Goal: Transaction & Acquisition: Purchase product/service

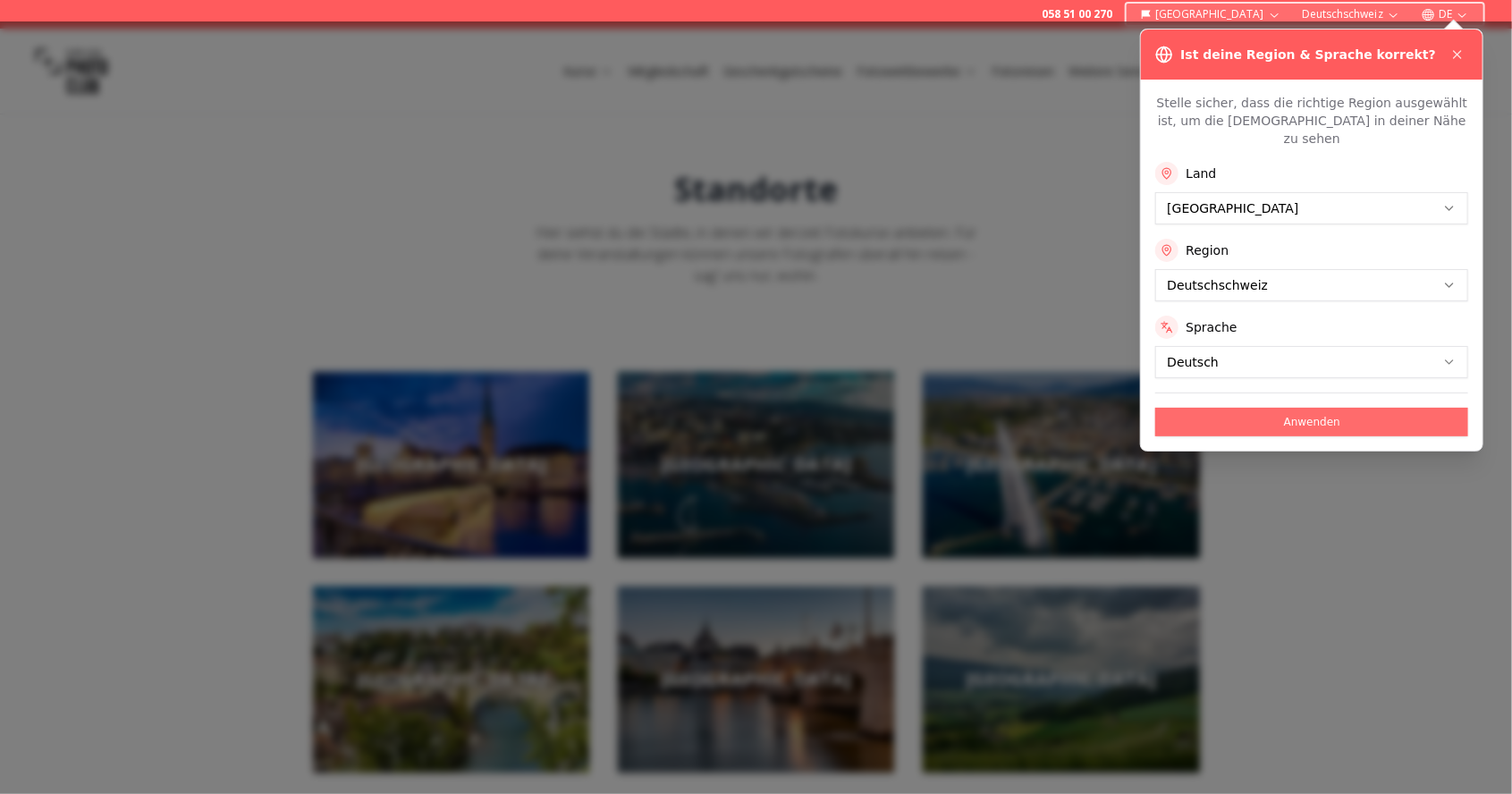
click at [1326, 408] on button "Anwenden" at bounding box center [1312, 422] width 313 height 29
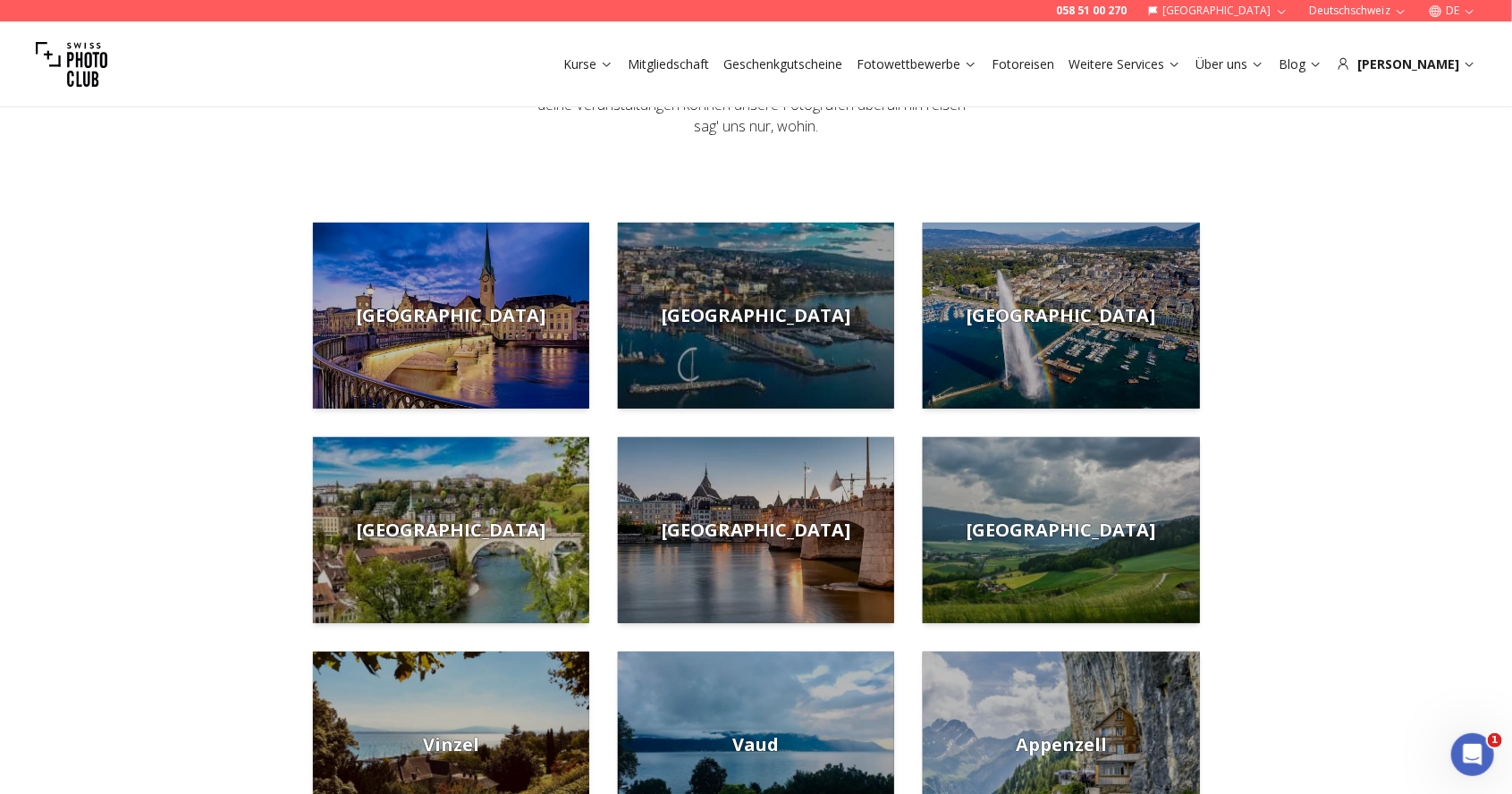
scroll to position [152, 0]
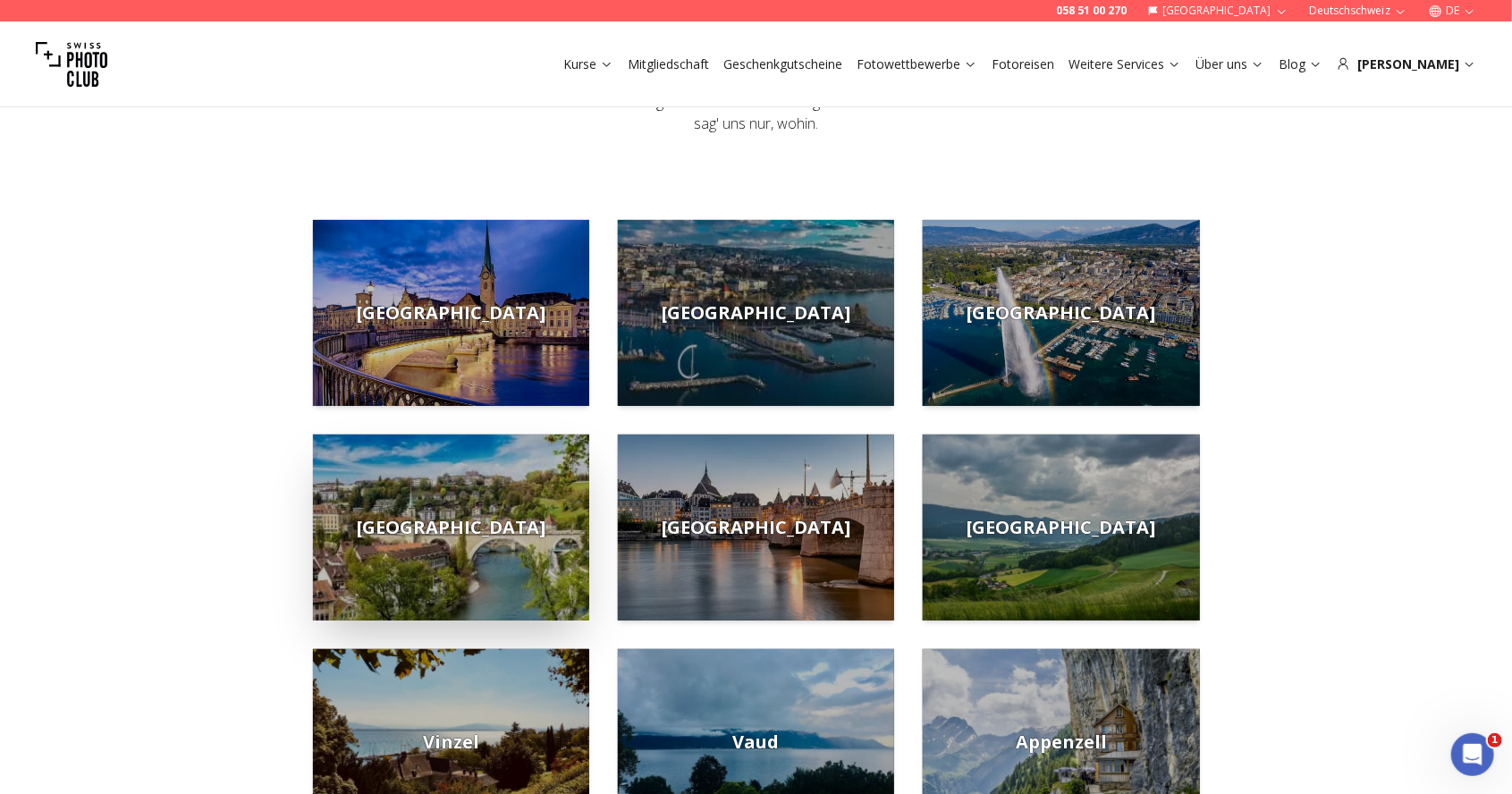
click at [410, 538] on img at bounding box center [451, 528] width 277 height 186
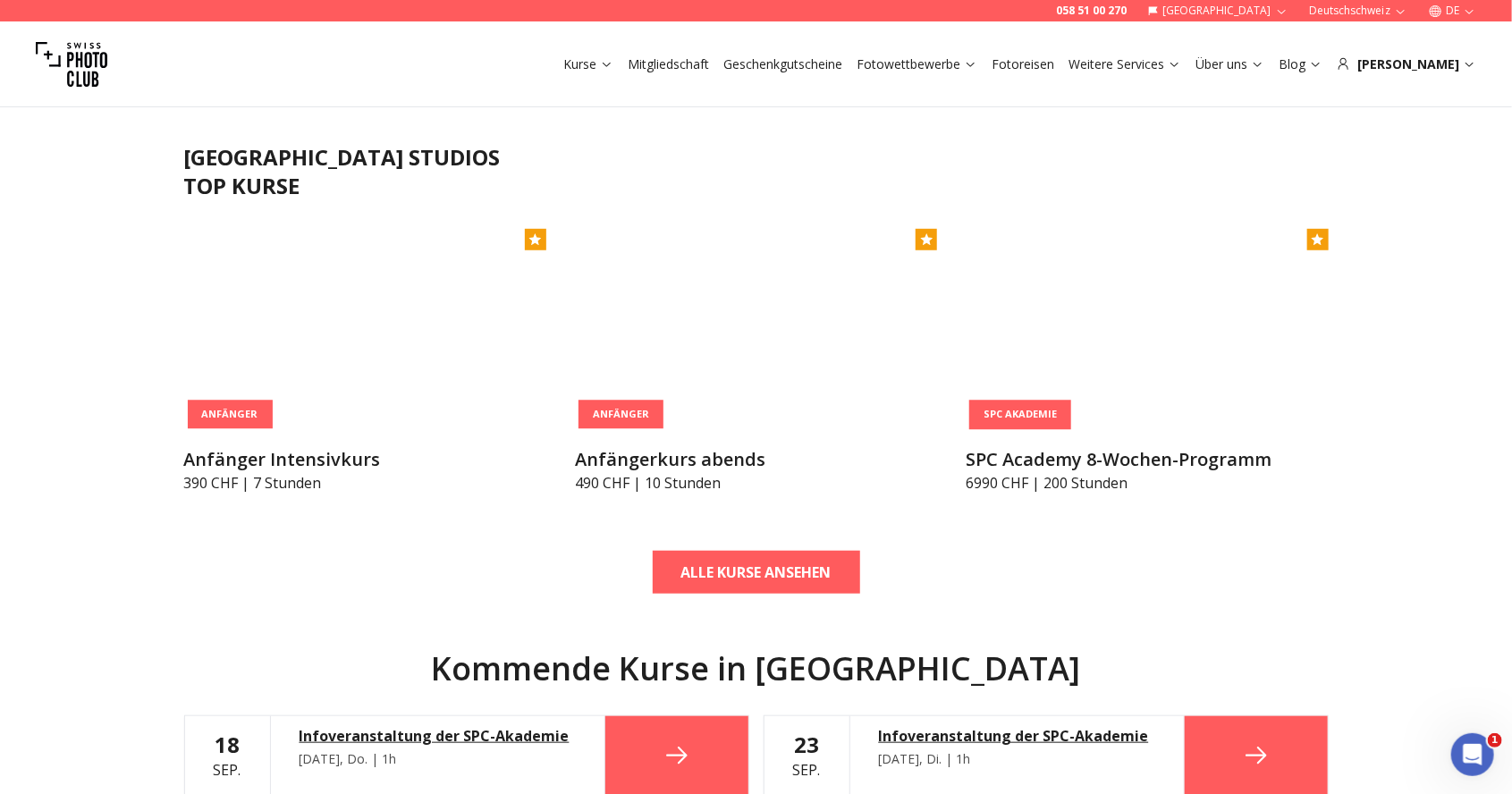
scroll to position [494, 0]
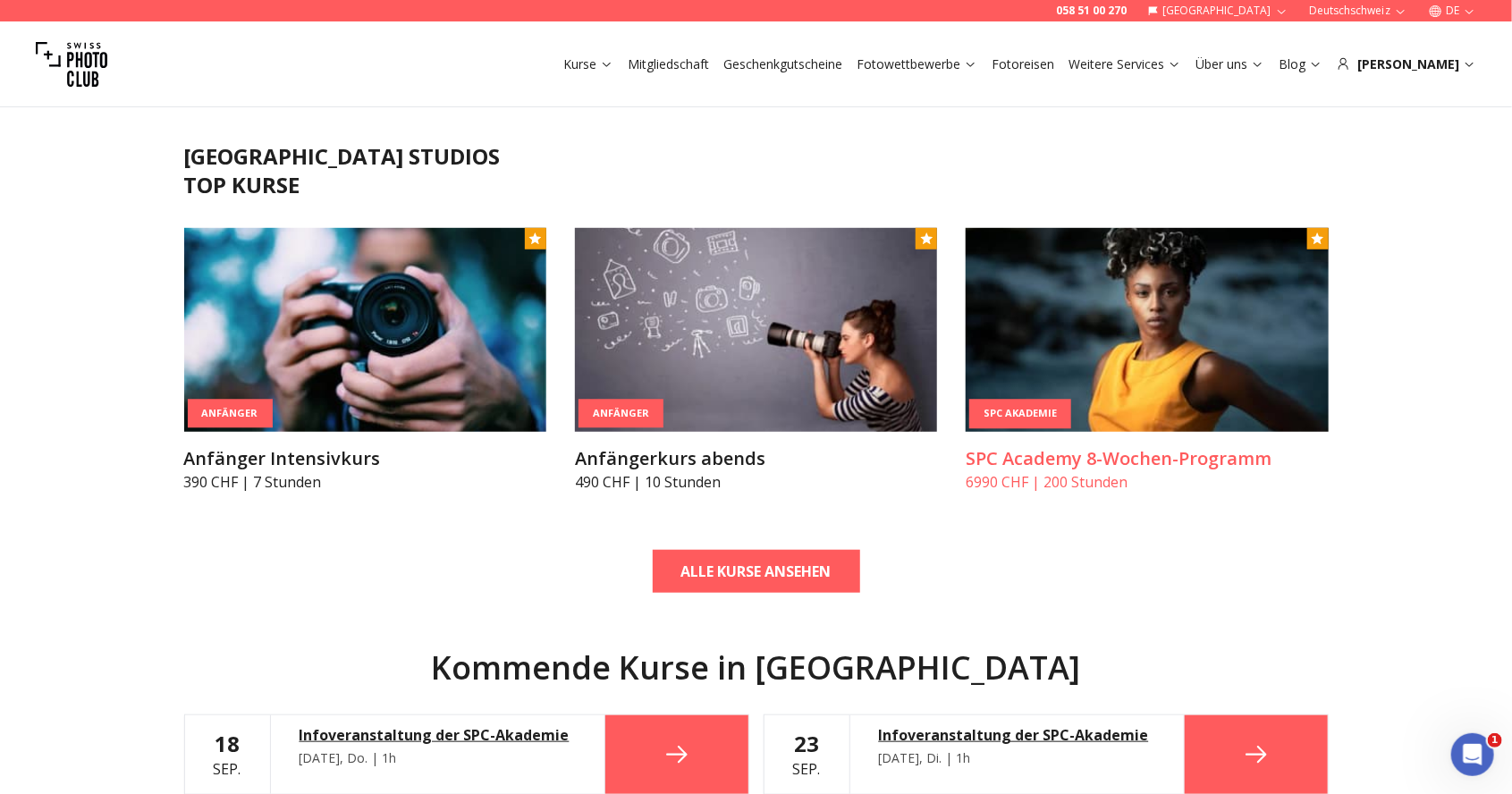
click at [1190, 443] on article "SPC Akademie SPC Academy 8-Wochen-Programm 6990 CHF | 200 Stunden" at bounding box center [1146, 360] width 362 height 264
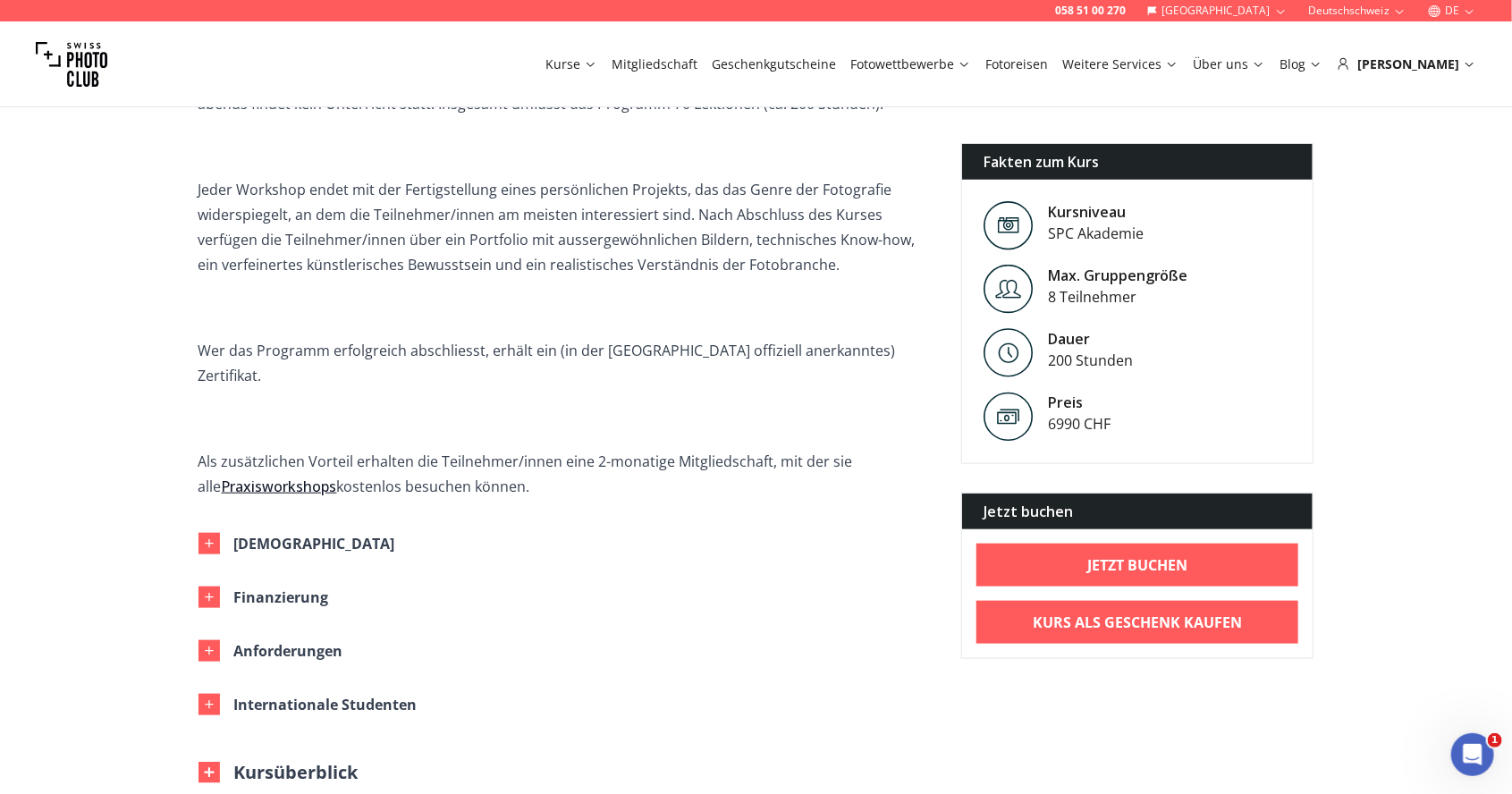
scroll to position [721, 0]
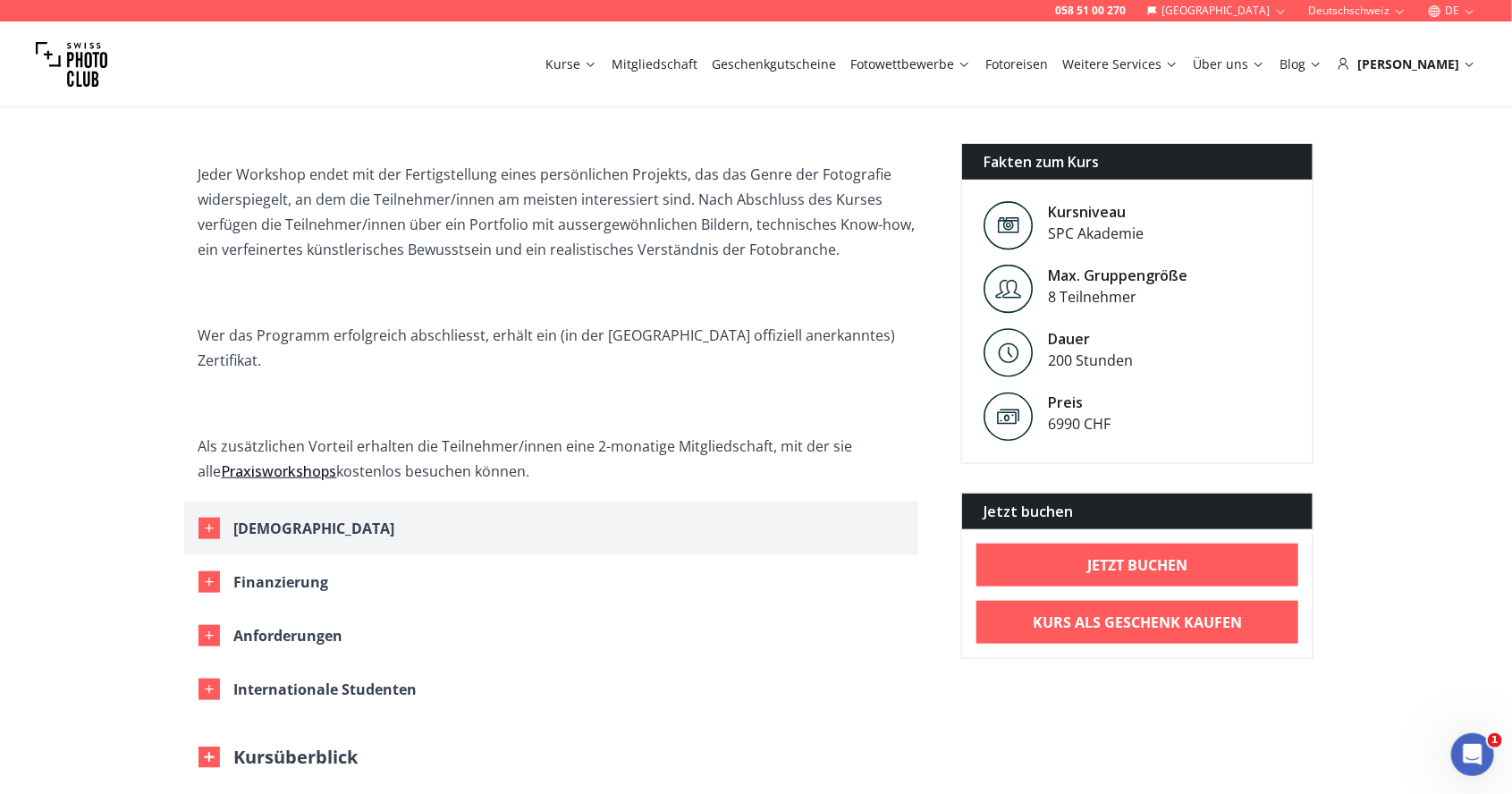
click at [211, 524] on icon "button" at bounding box center [209, 528] width 8 height 8
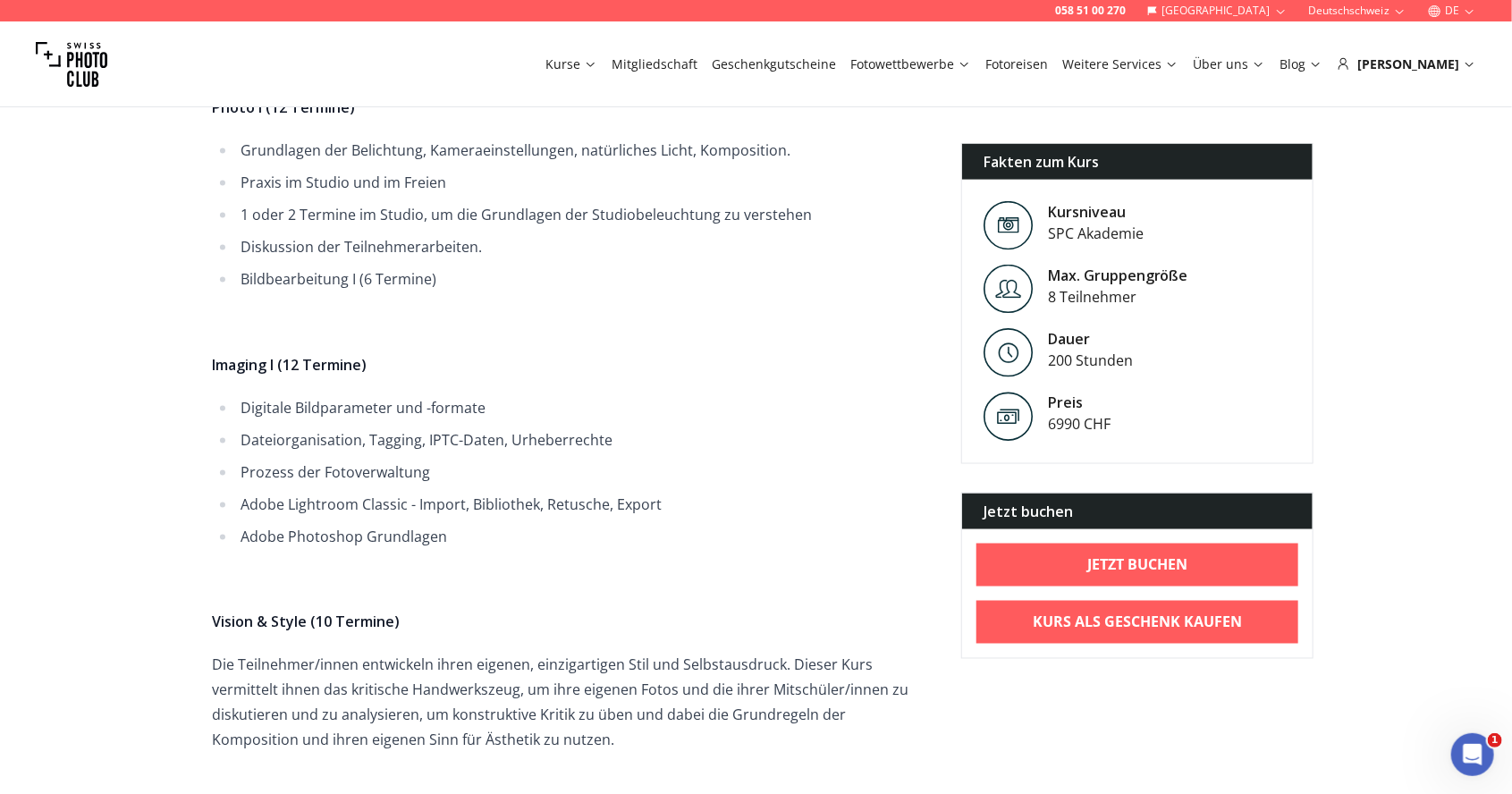
scroll to position [1204, 0]
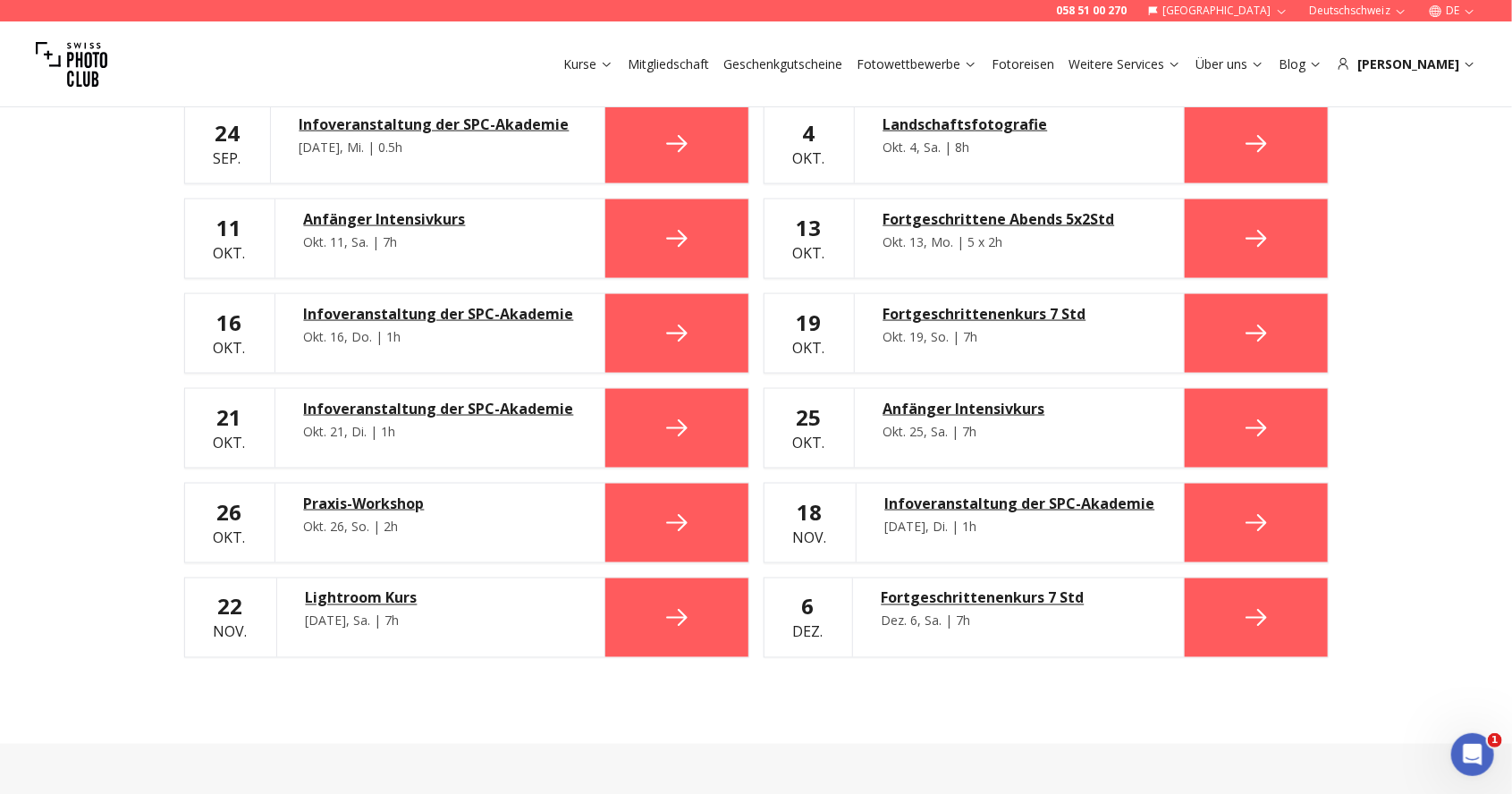
scroll to position [1199, 0]
click at [341, 598] on div "Lightroom Kurs" at bounding box center [441, 599] width 270 height 21
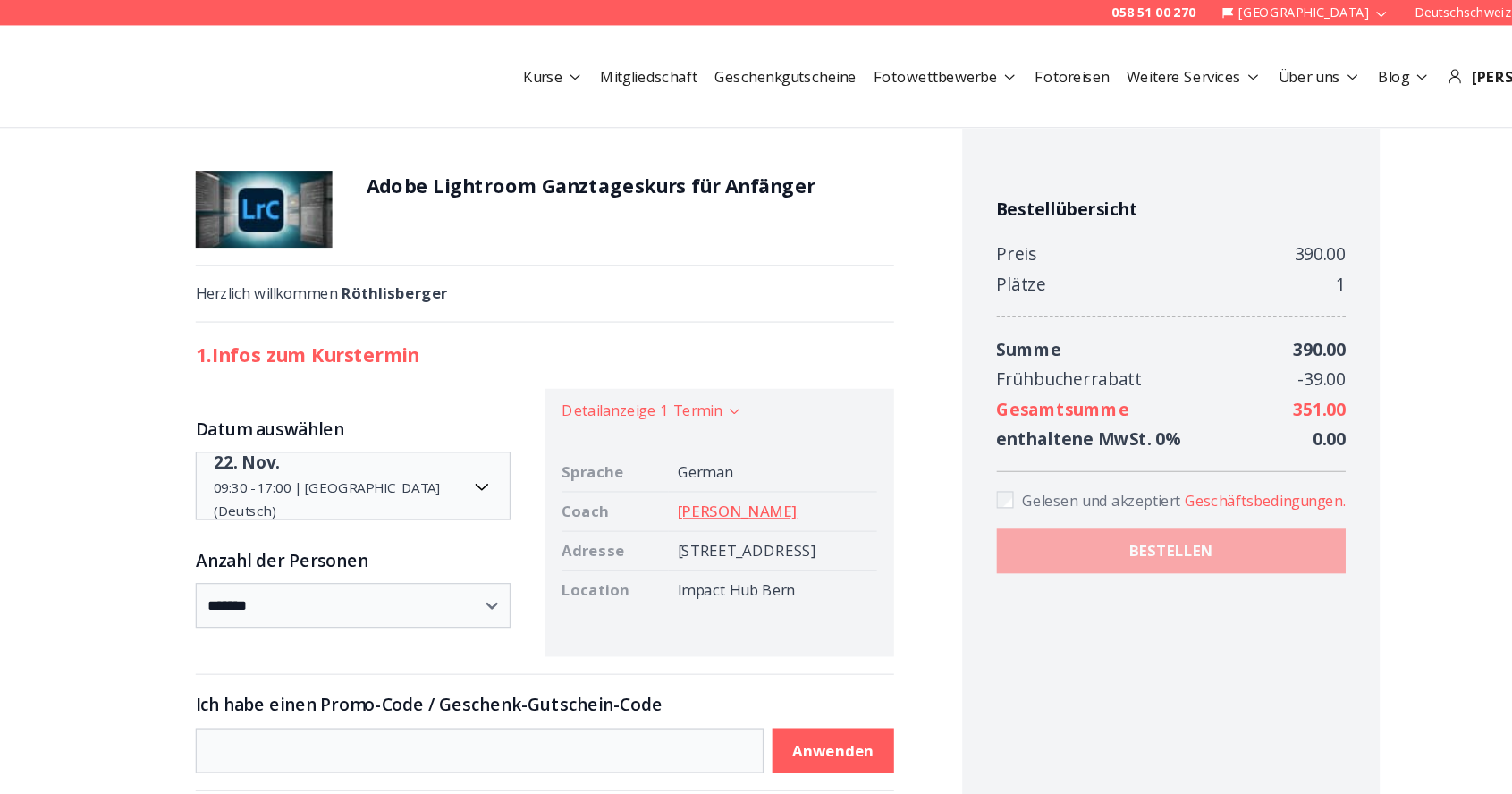
click at [715, 425] on link "[PERSON_NAME]" at bounding box center [742, 427] width 101 height 17
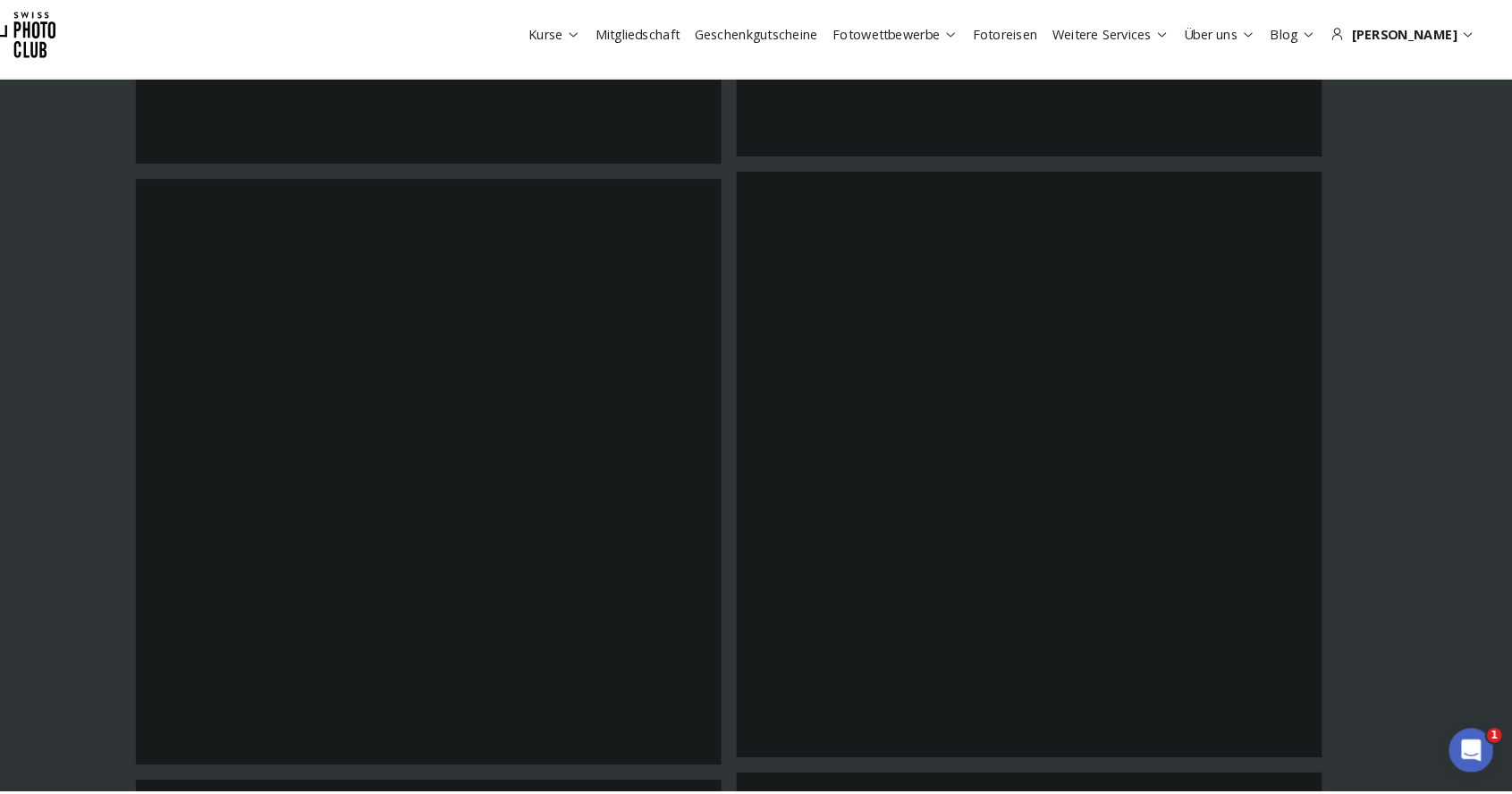
scroll to position [3666, 0]
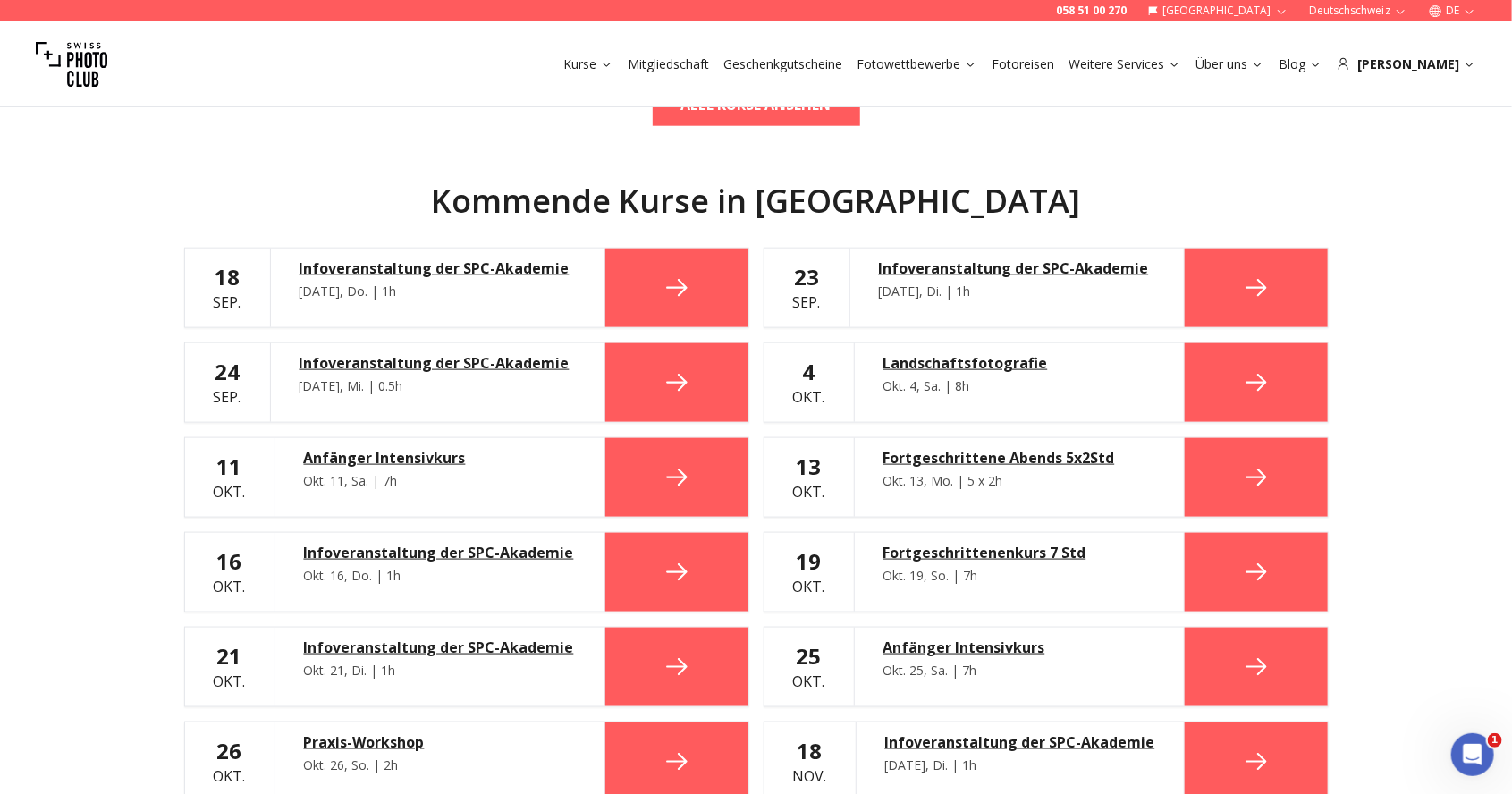
scroll to position [963, 0]
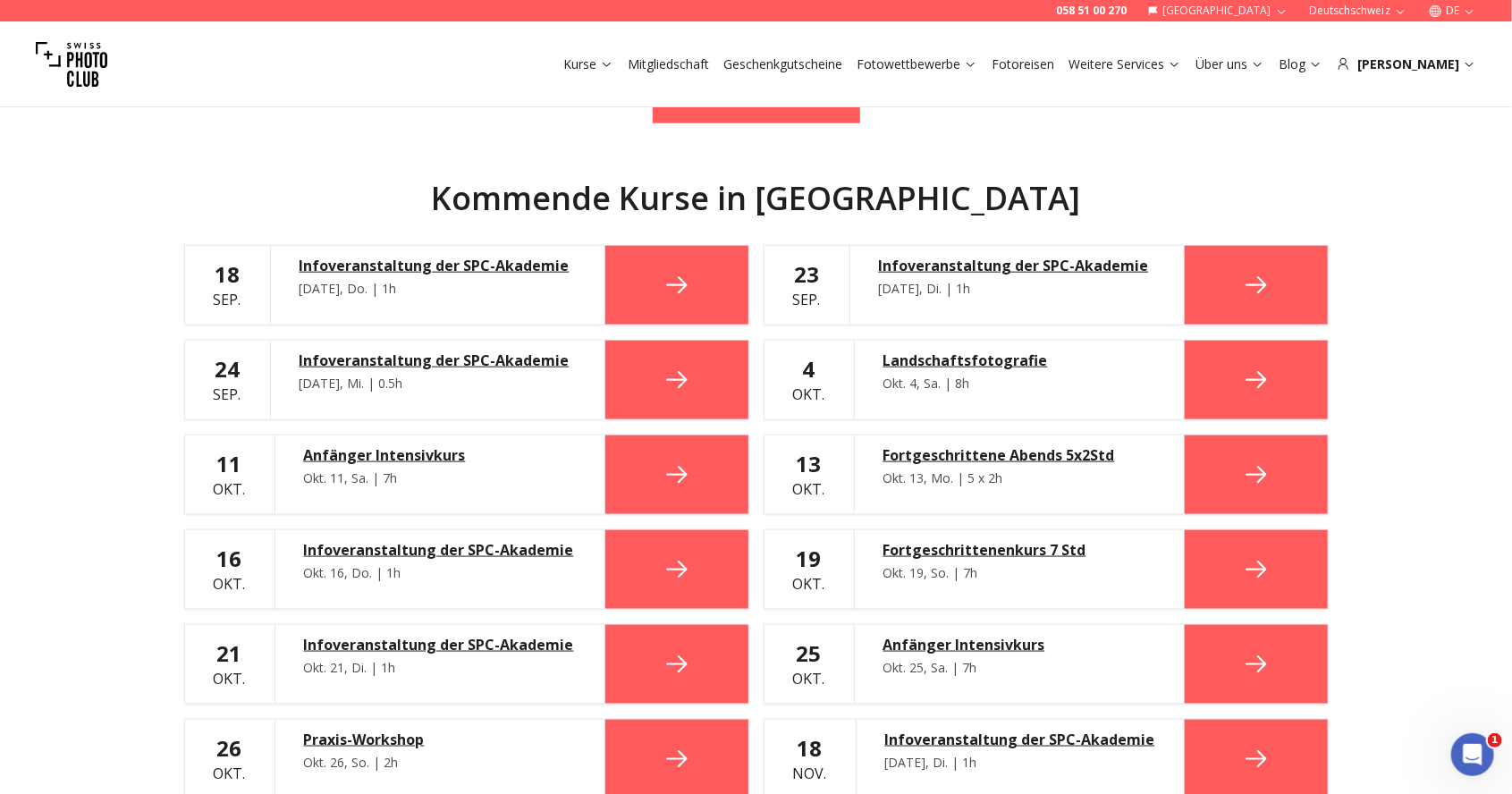
click at [1266, 366] on icon at bounding box center [1256, 380] width 29 height 29
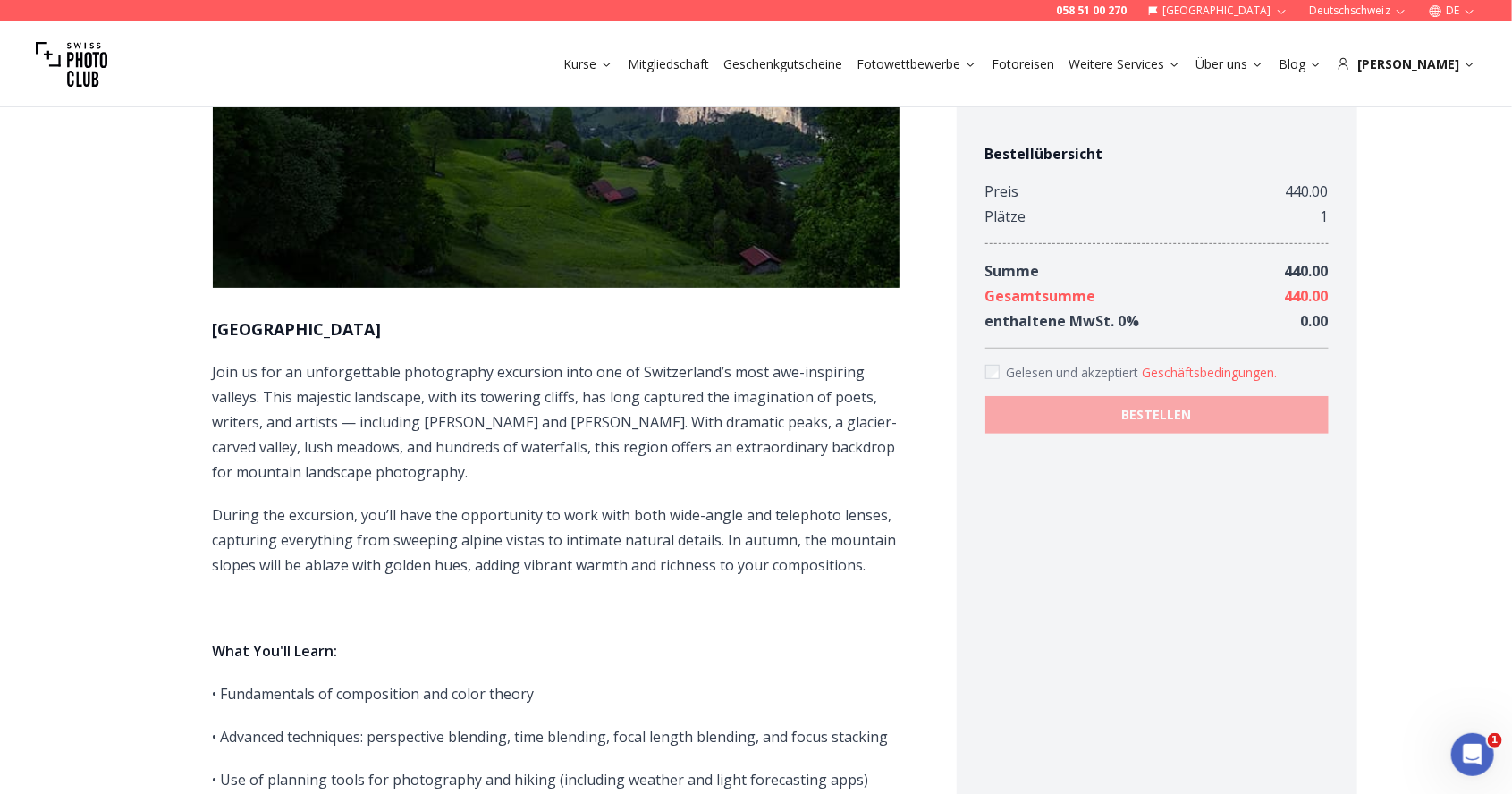
scroll to position [316, 0]
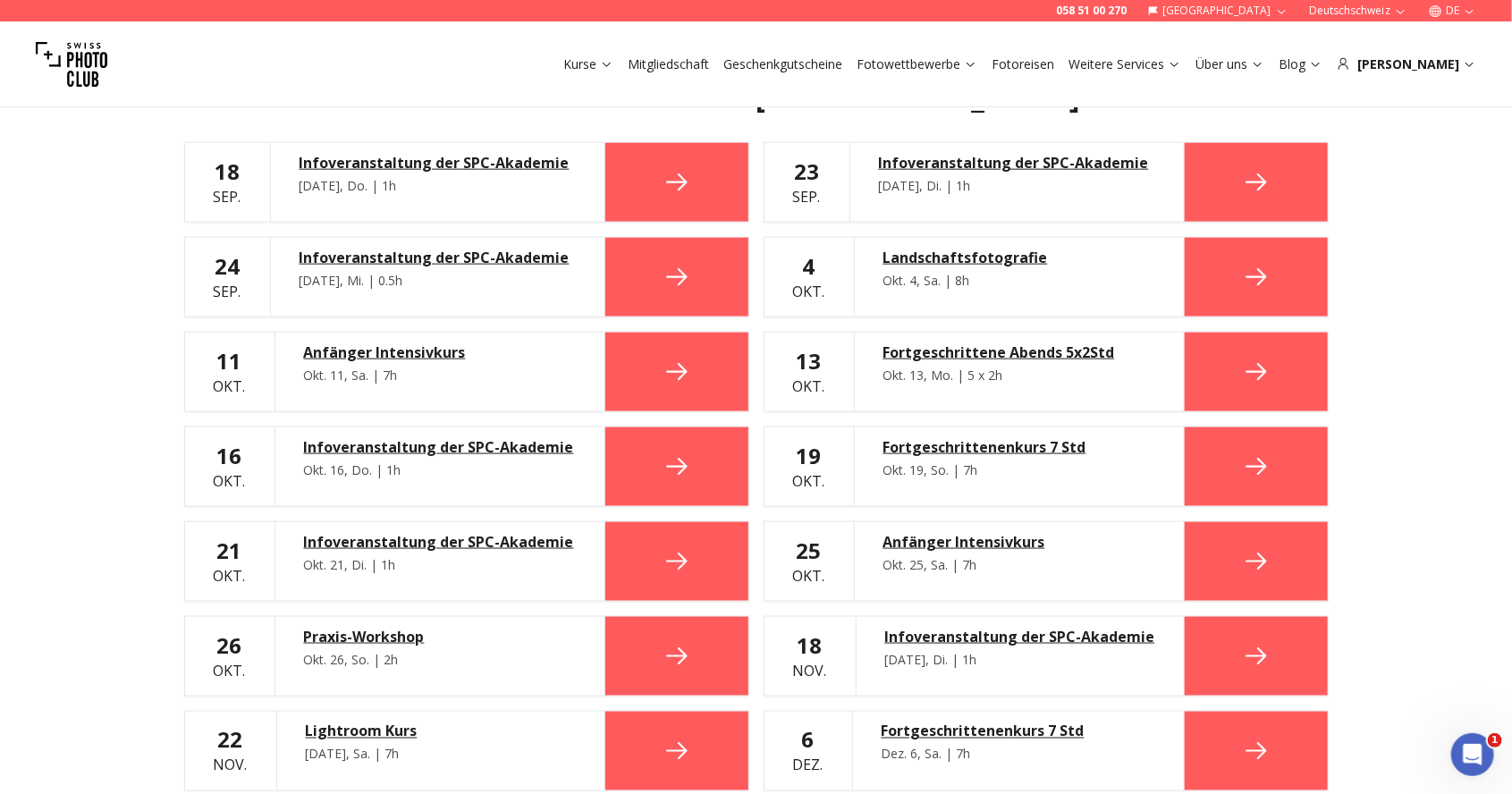
scroll to position [1074, 0]
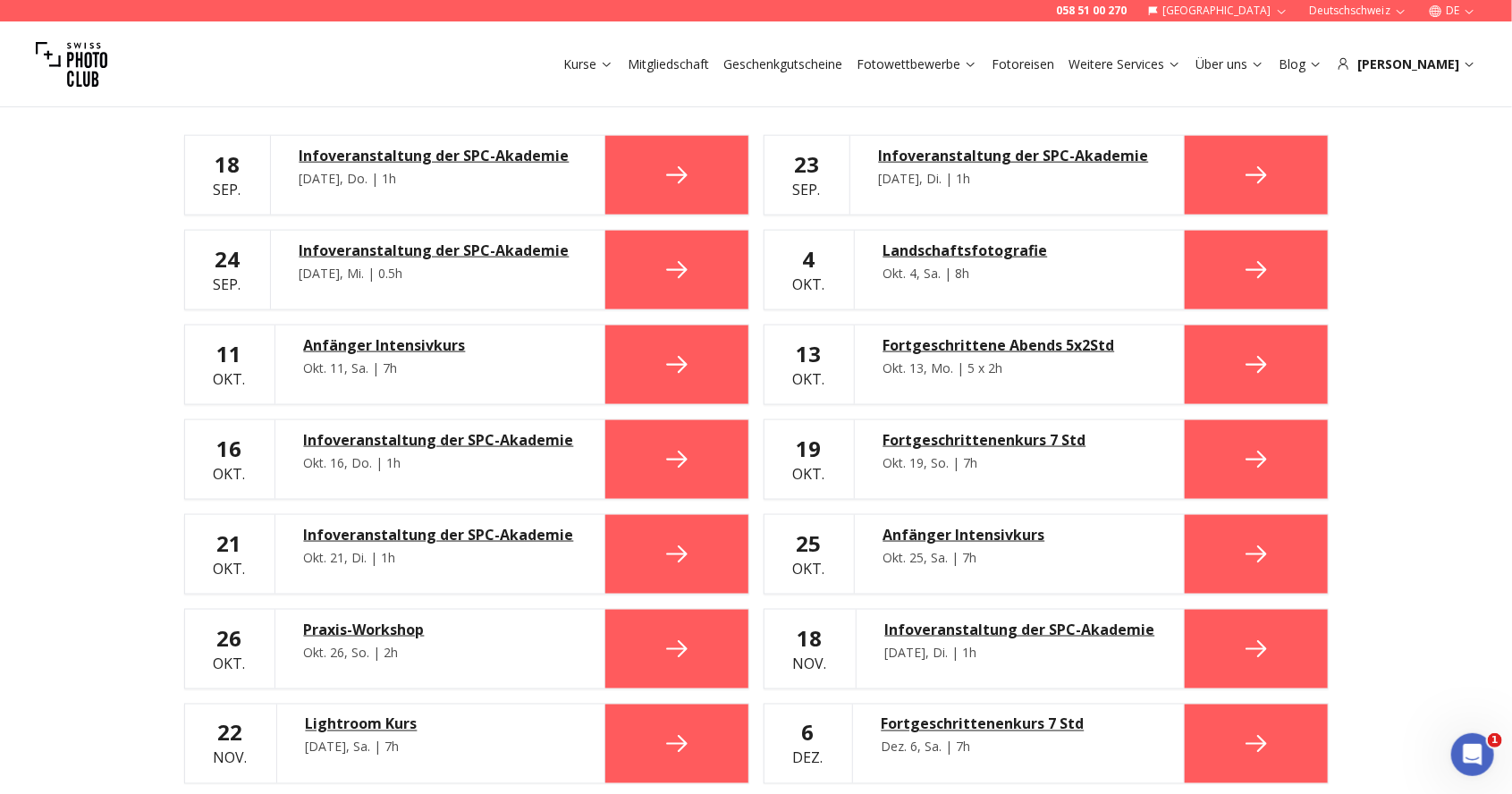
click at [320, 725] on div "Lightroom Kurs" at bounding box center [441, 724] width 270 height 21
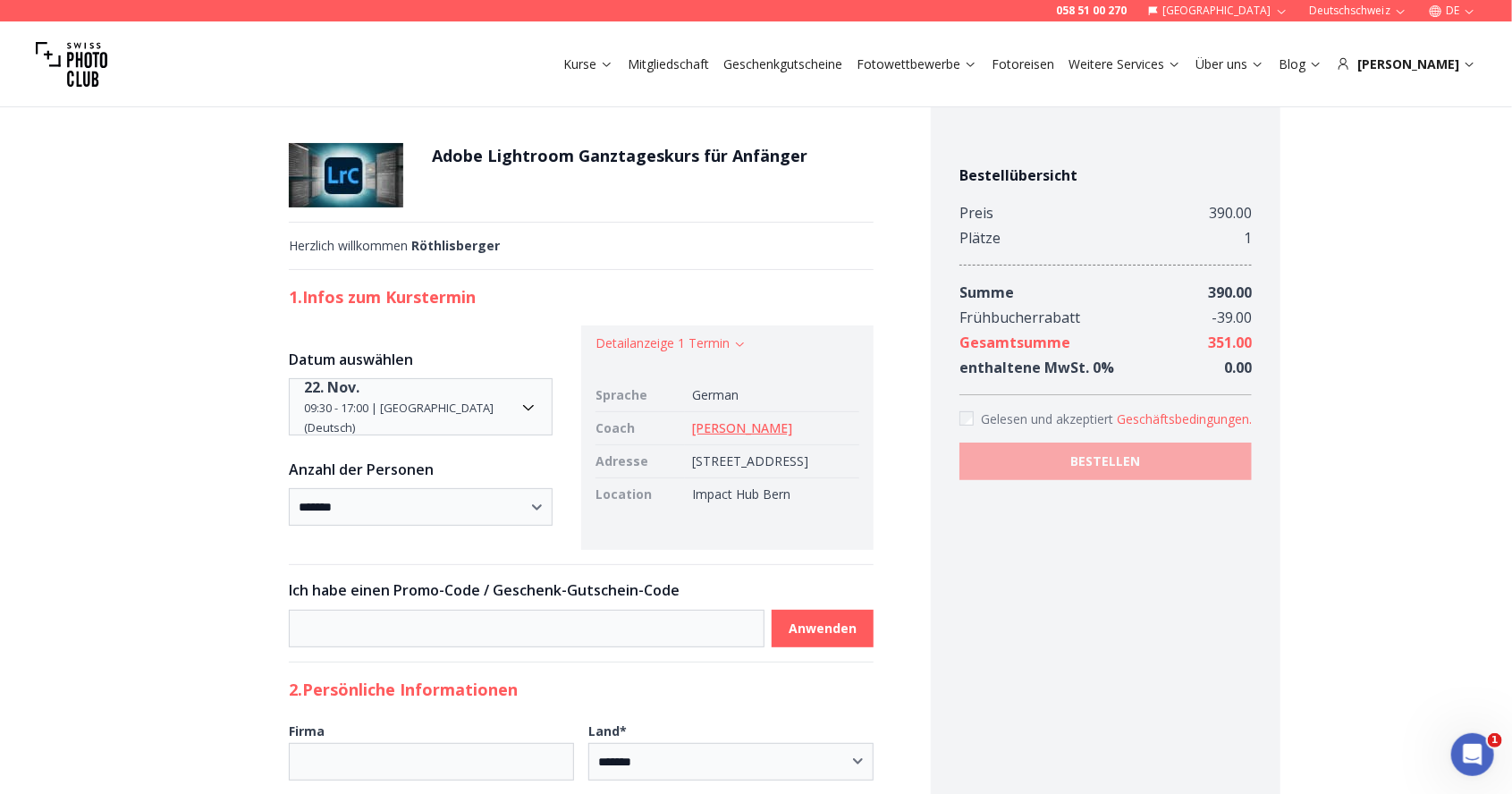
click at [543, 151] on h1 "Adobe Lightroom Ganztageskurs für Anfänger" at bounding box center [619, 155] width 375 height 25
click at [371, 173] on img at bounding box center [345, 175] width 115 height 64
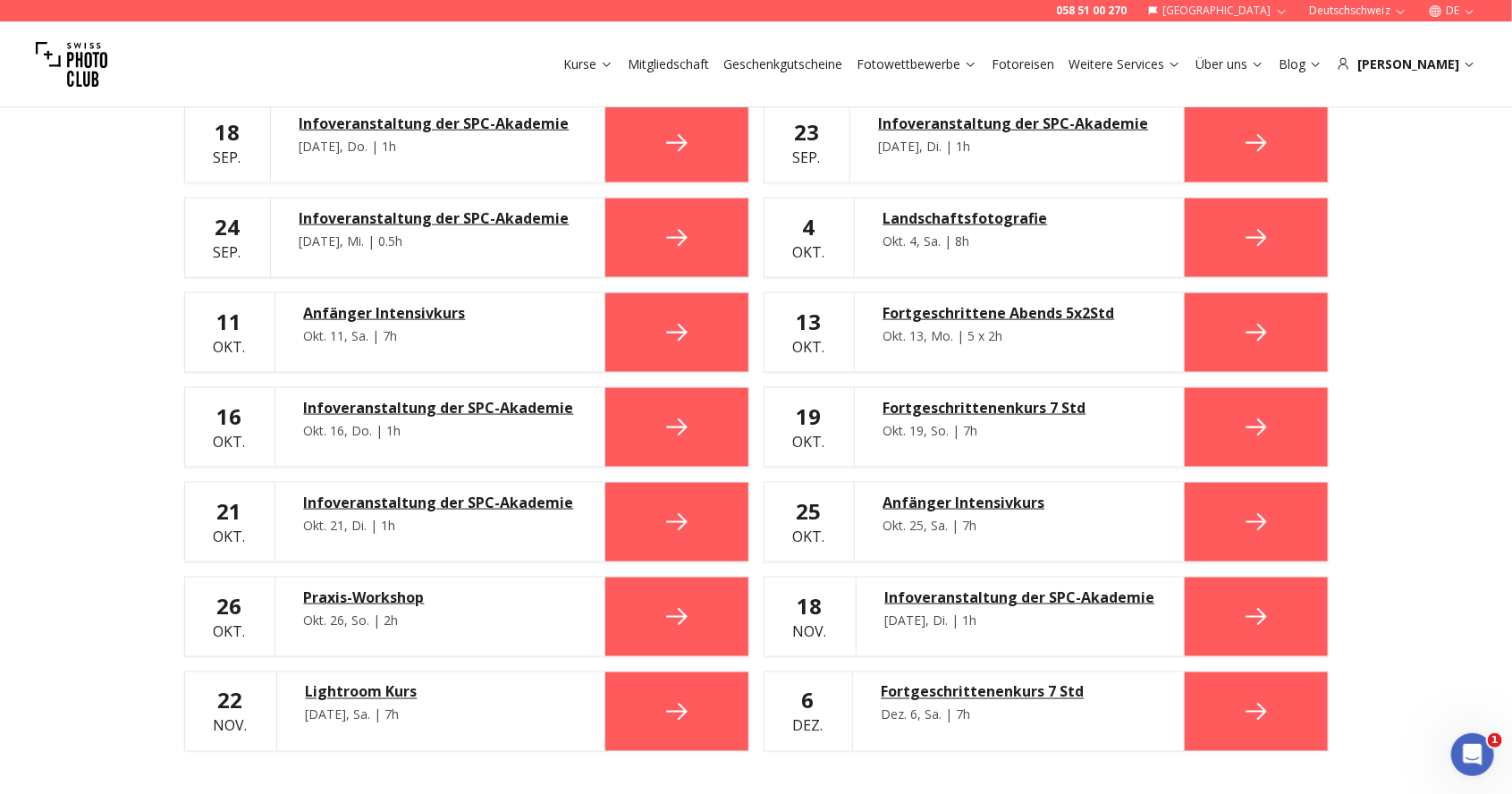
scroll to position [1109, 0]
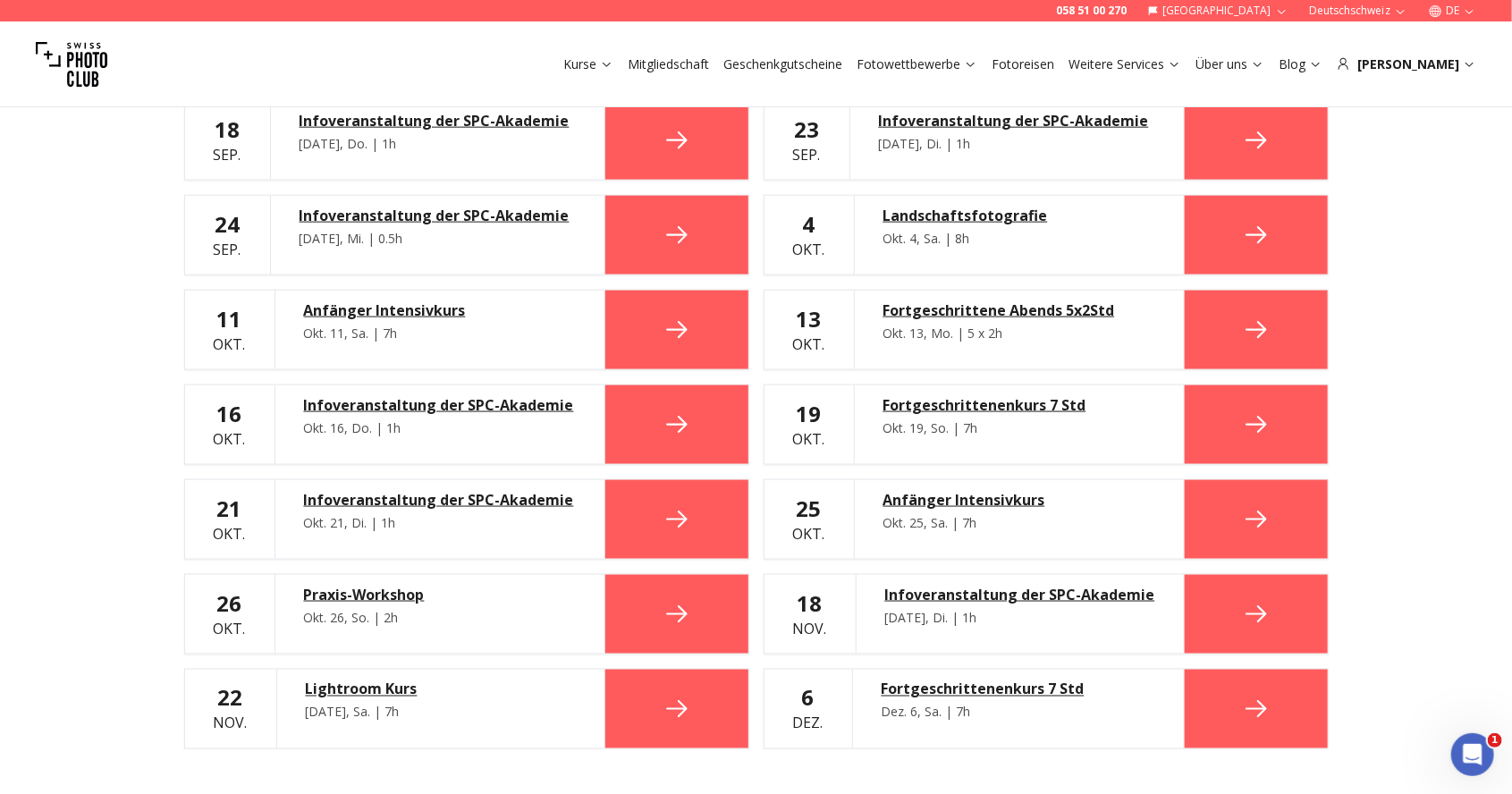
click at [691, 716] on icon at bounding box center [677, 708] width 29 height 29
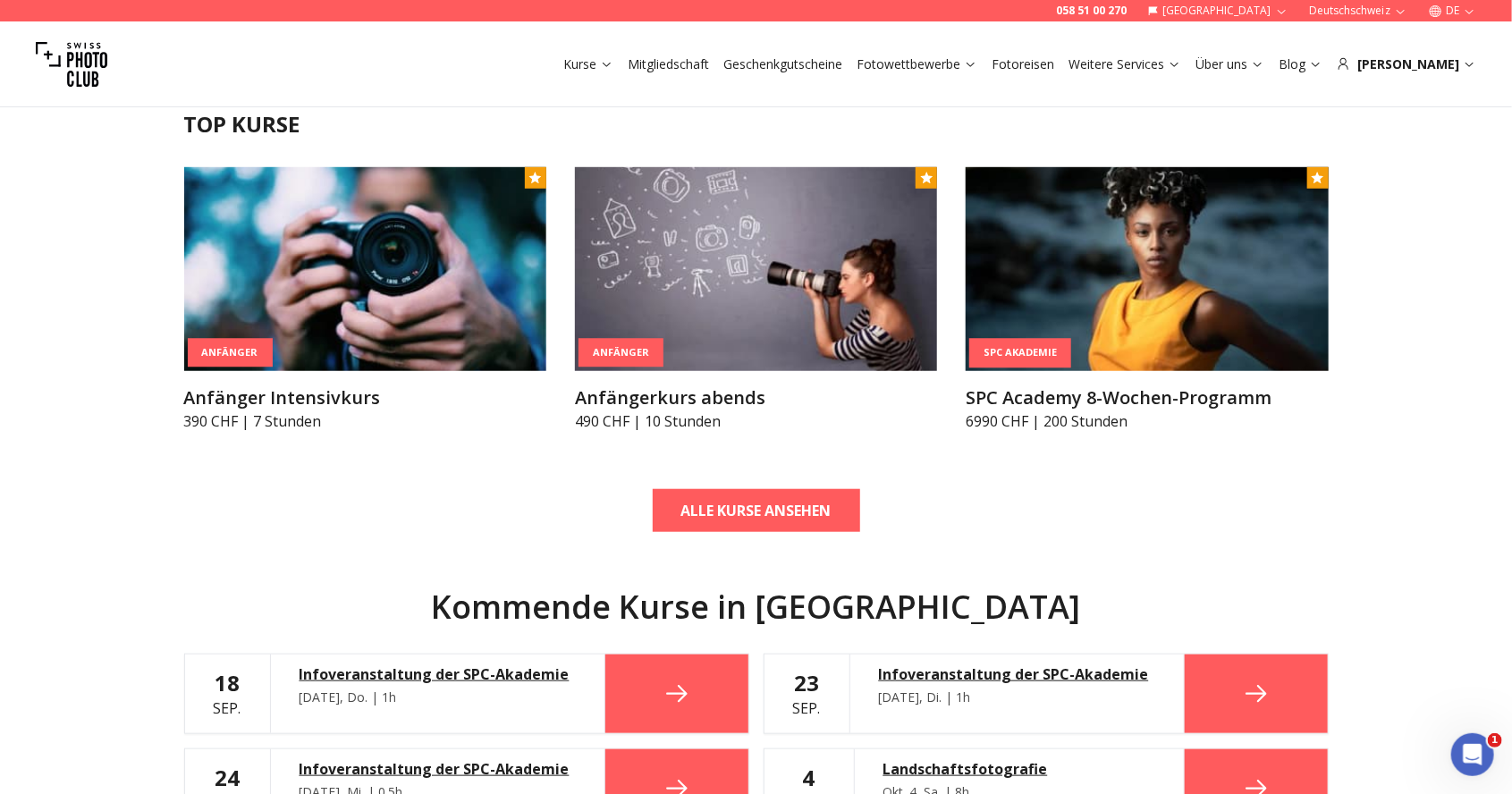
scroll to position [556, 0]
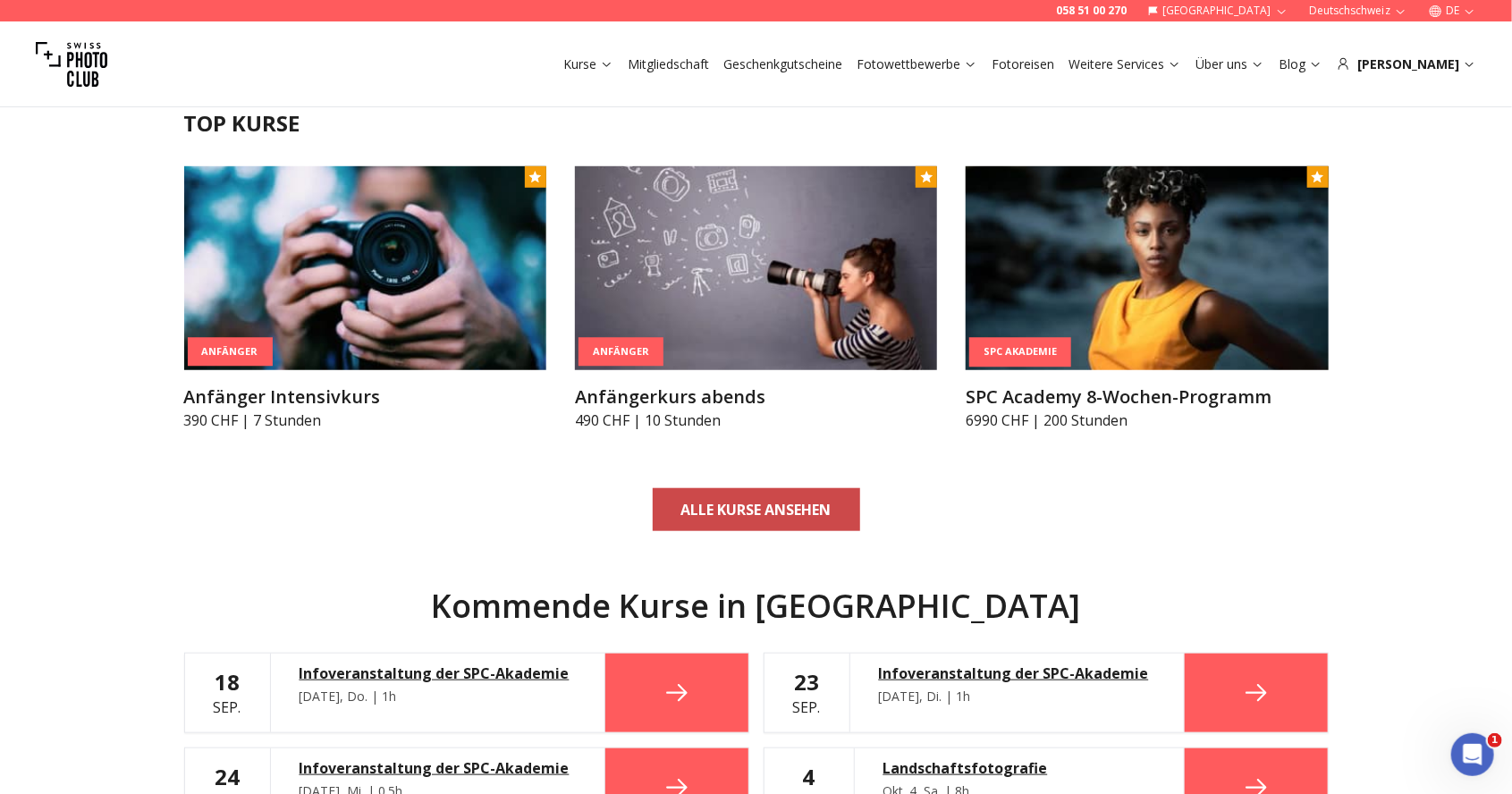
click at [749, 510] on b "ALLE KURSE ANSEHEN" at bounding box center [756, 509] width 150 height 21
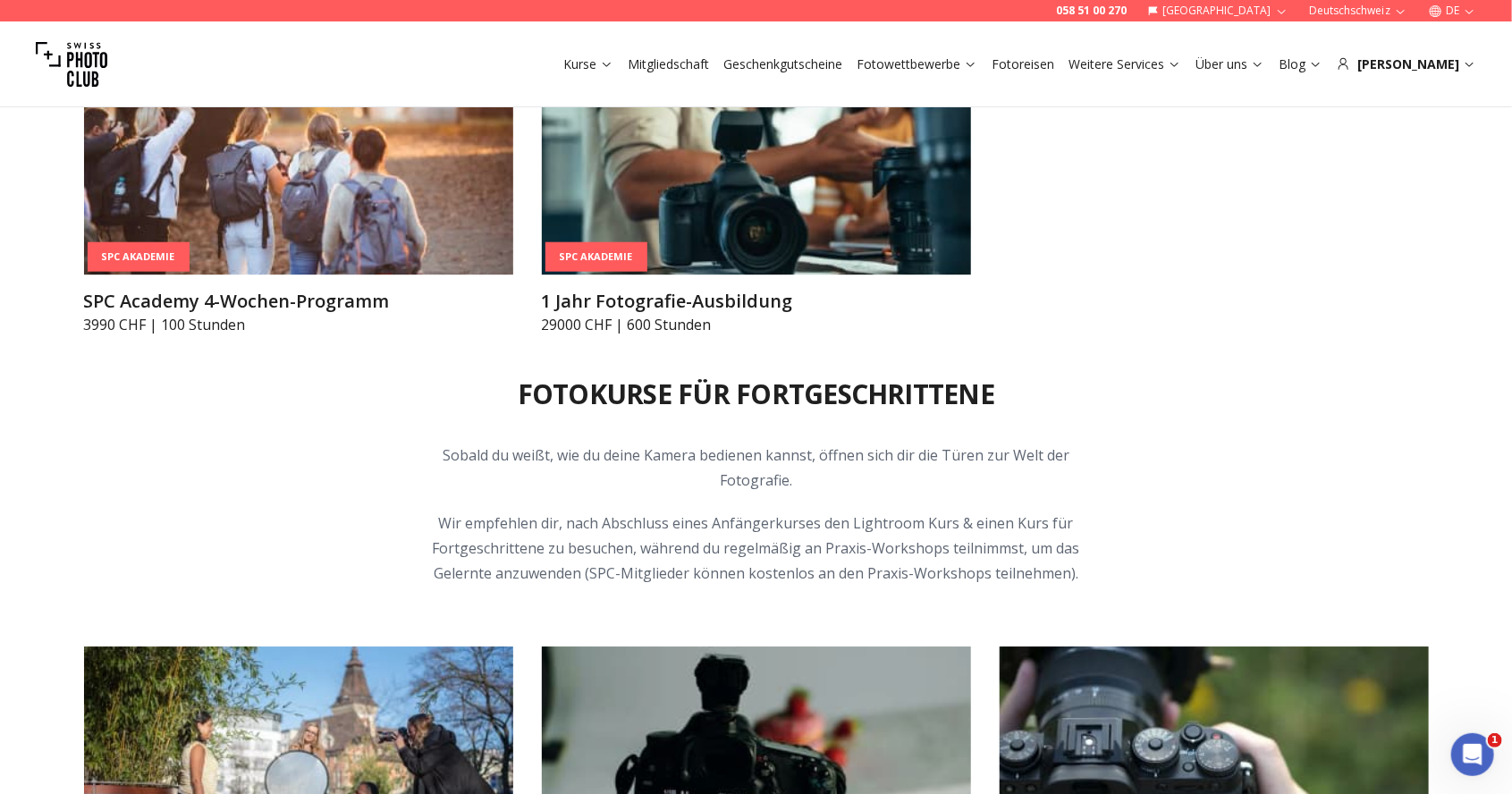
scroll to position [2685, 0]
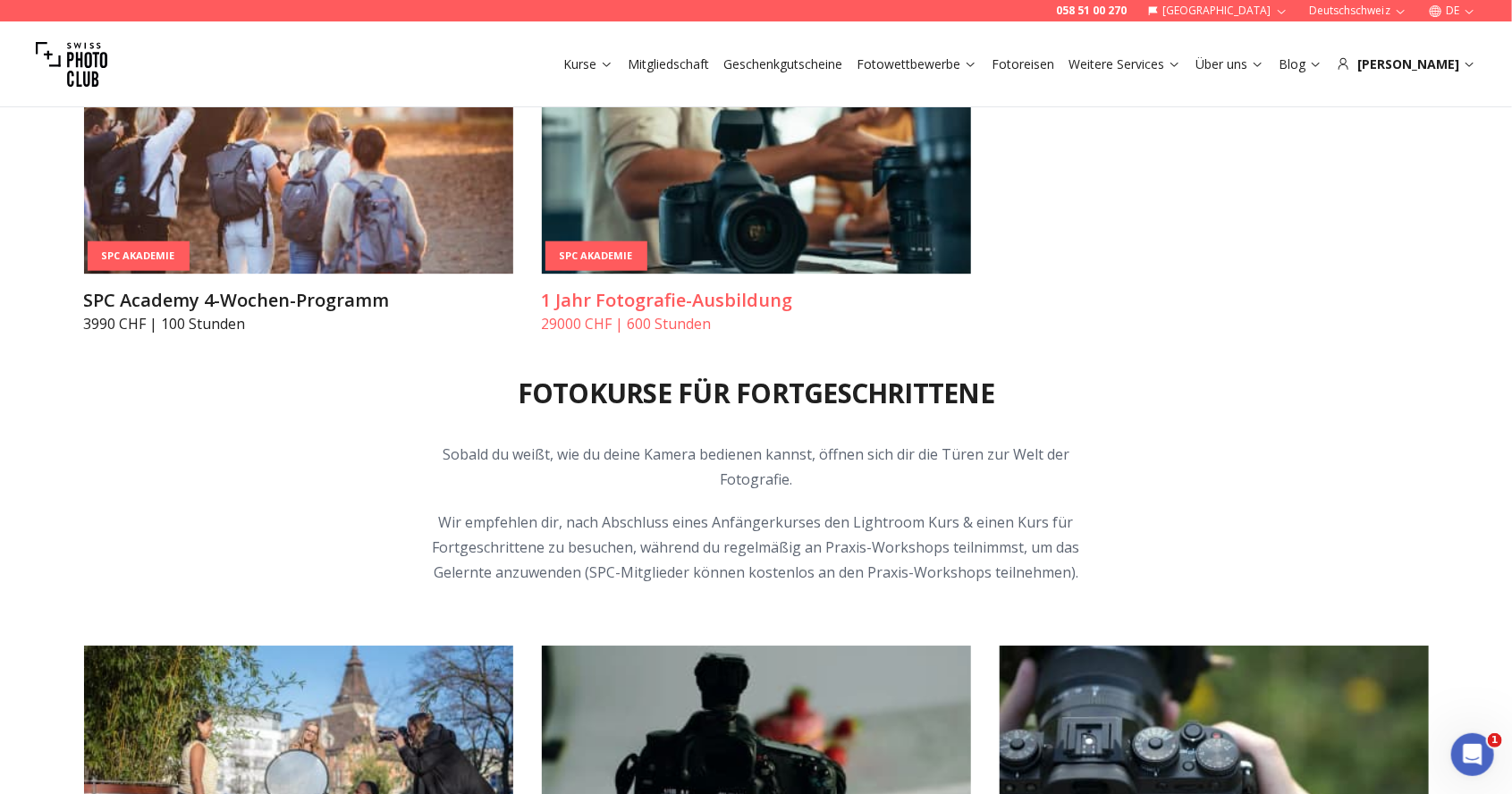
click at [703, 236] on img at bounding box center [756, 153] width 429 height 241
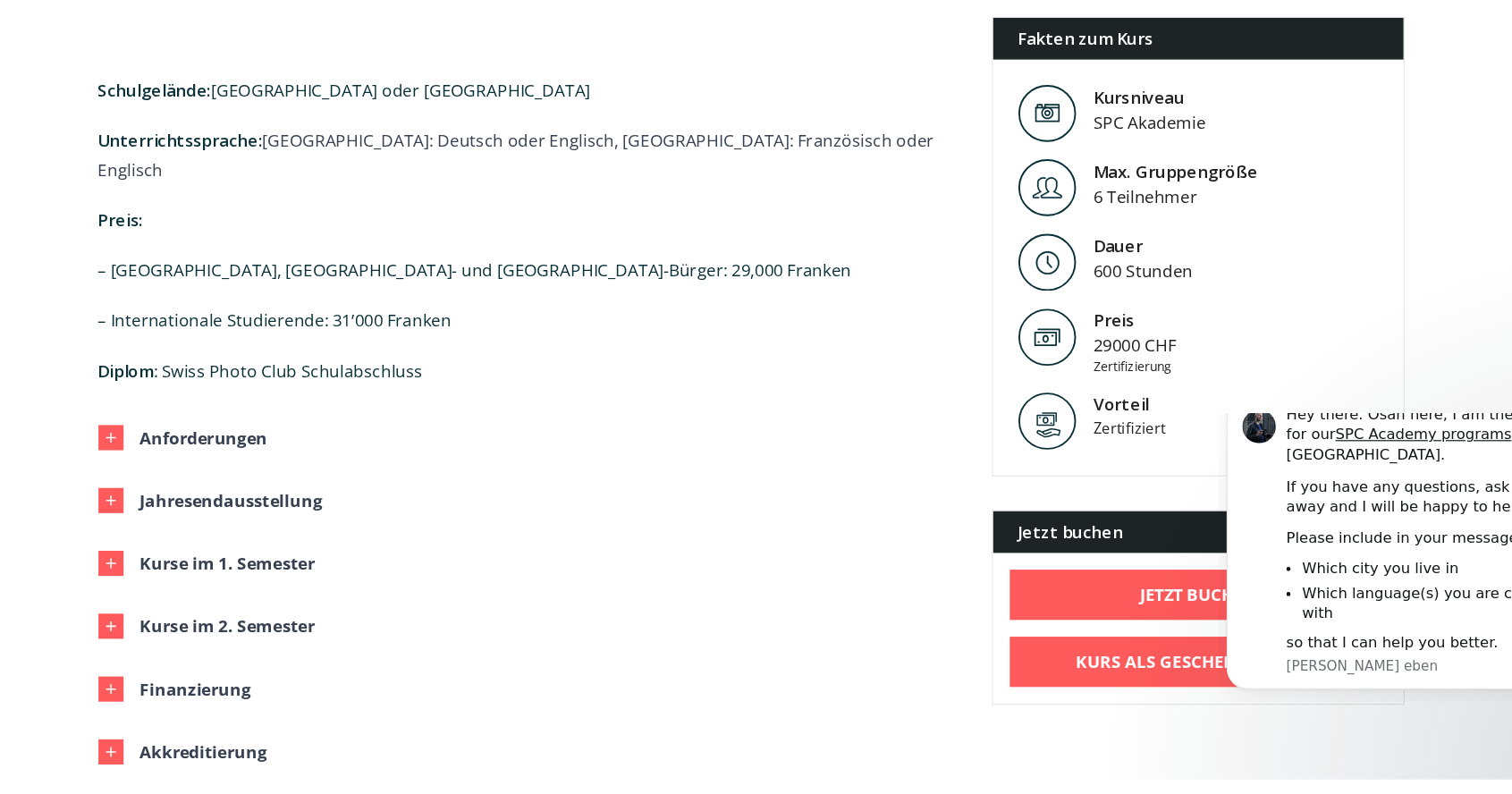
scroll to position [1310, 0]
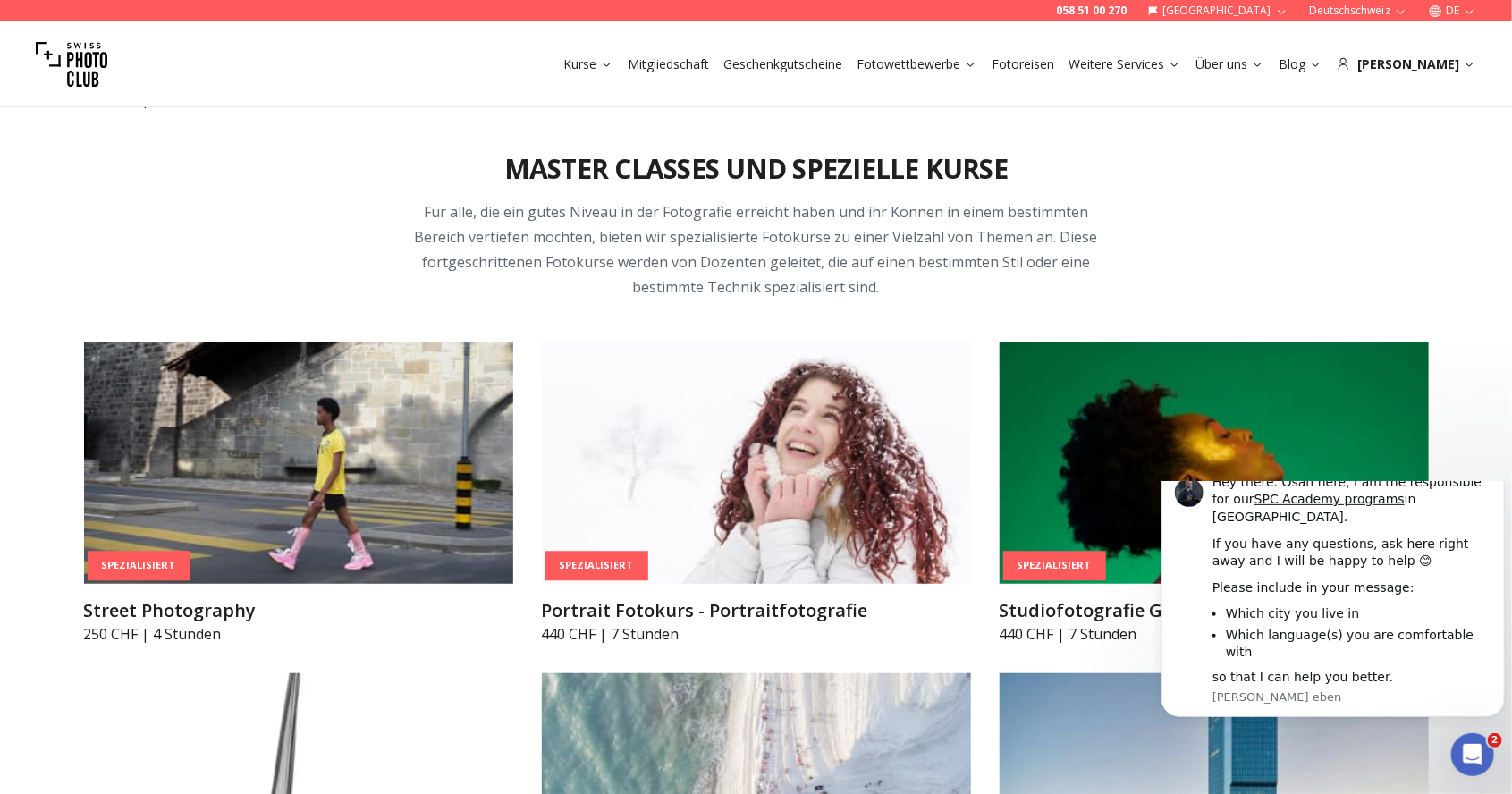
scroll to position [3856, 0]
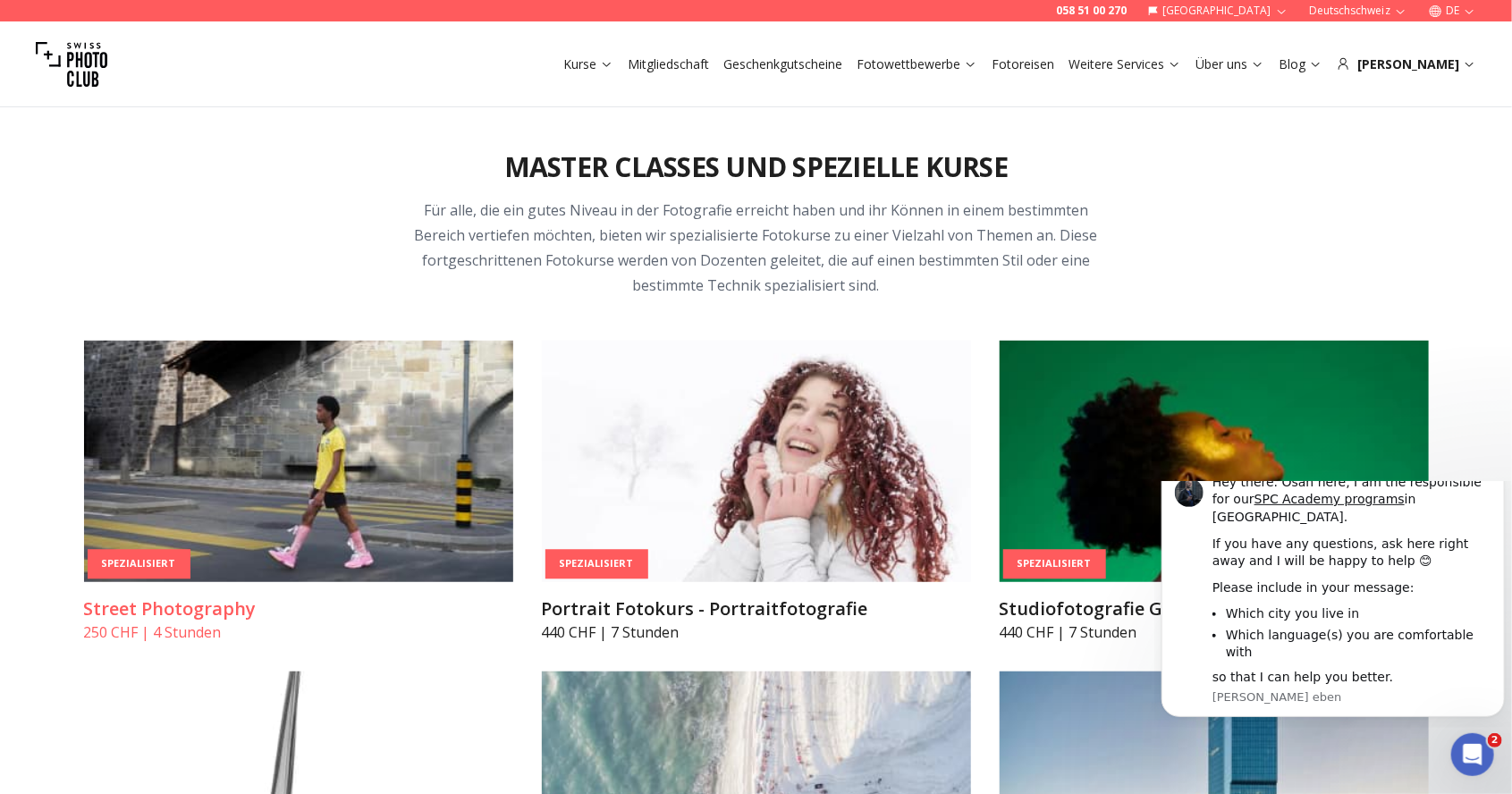
click at [157, 515] on img at bounding box center [298, 461] width 429 height 241
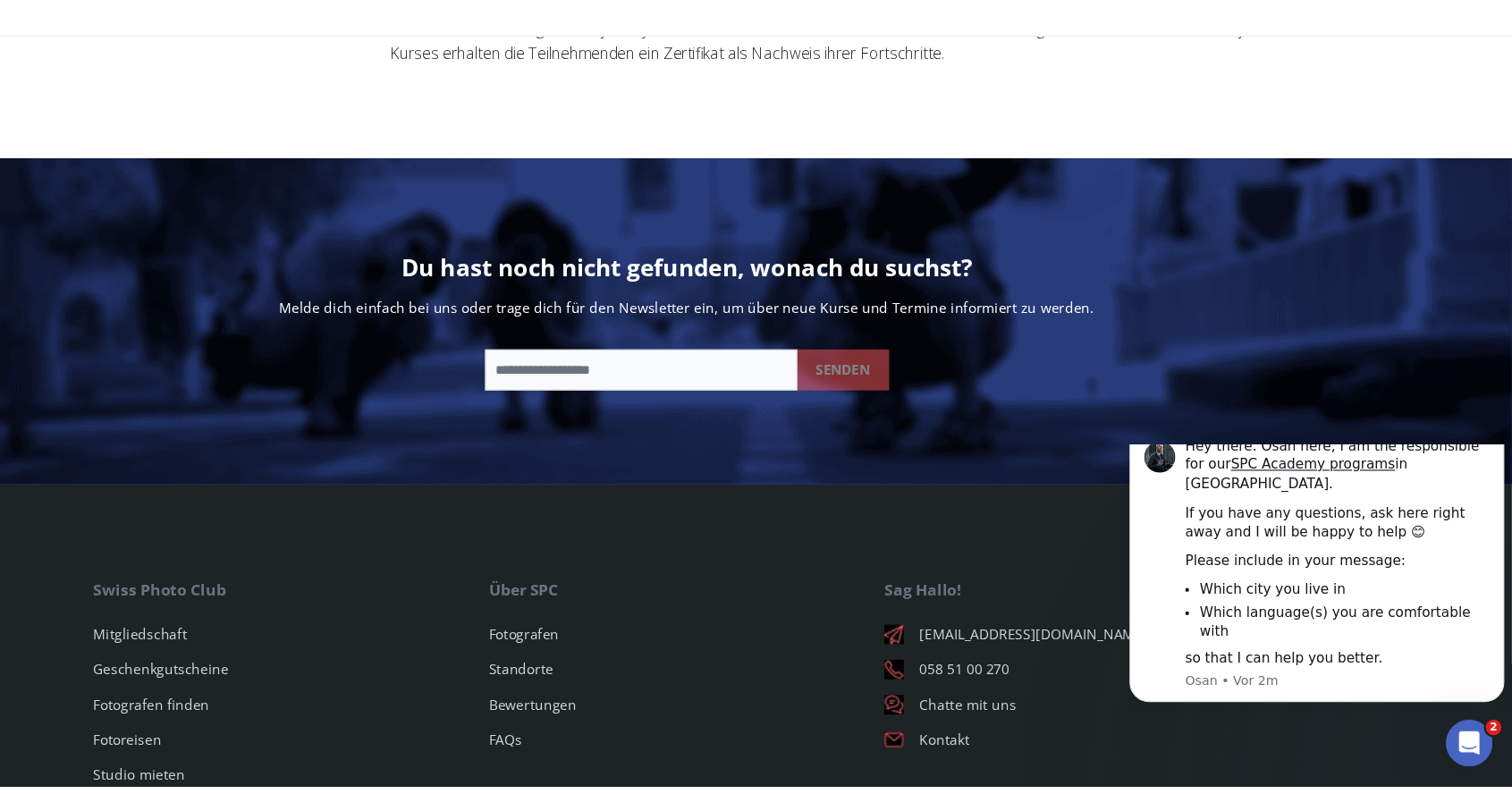
scroll to position [2859, 0]
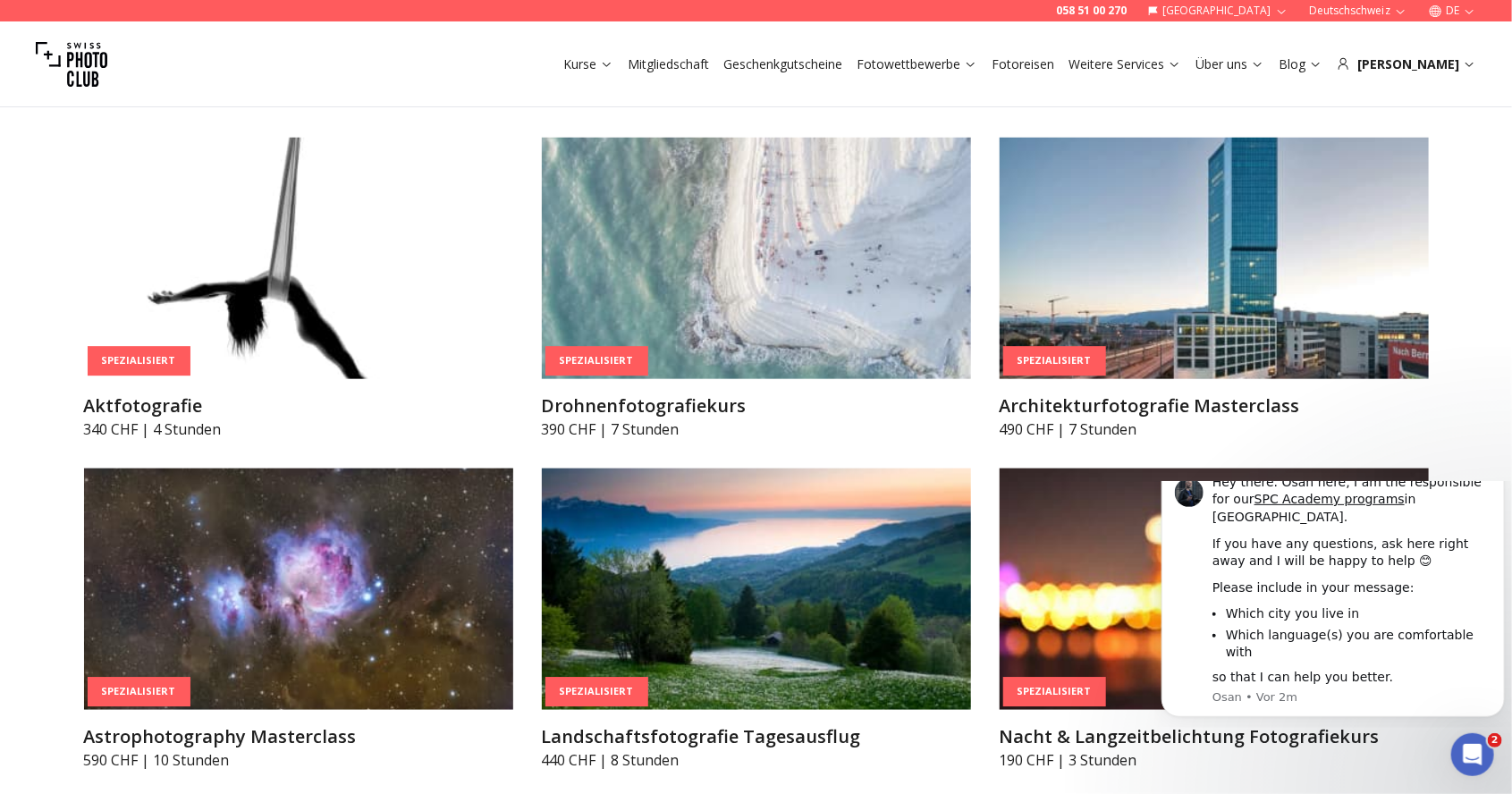
scroll to position [4380, 0]
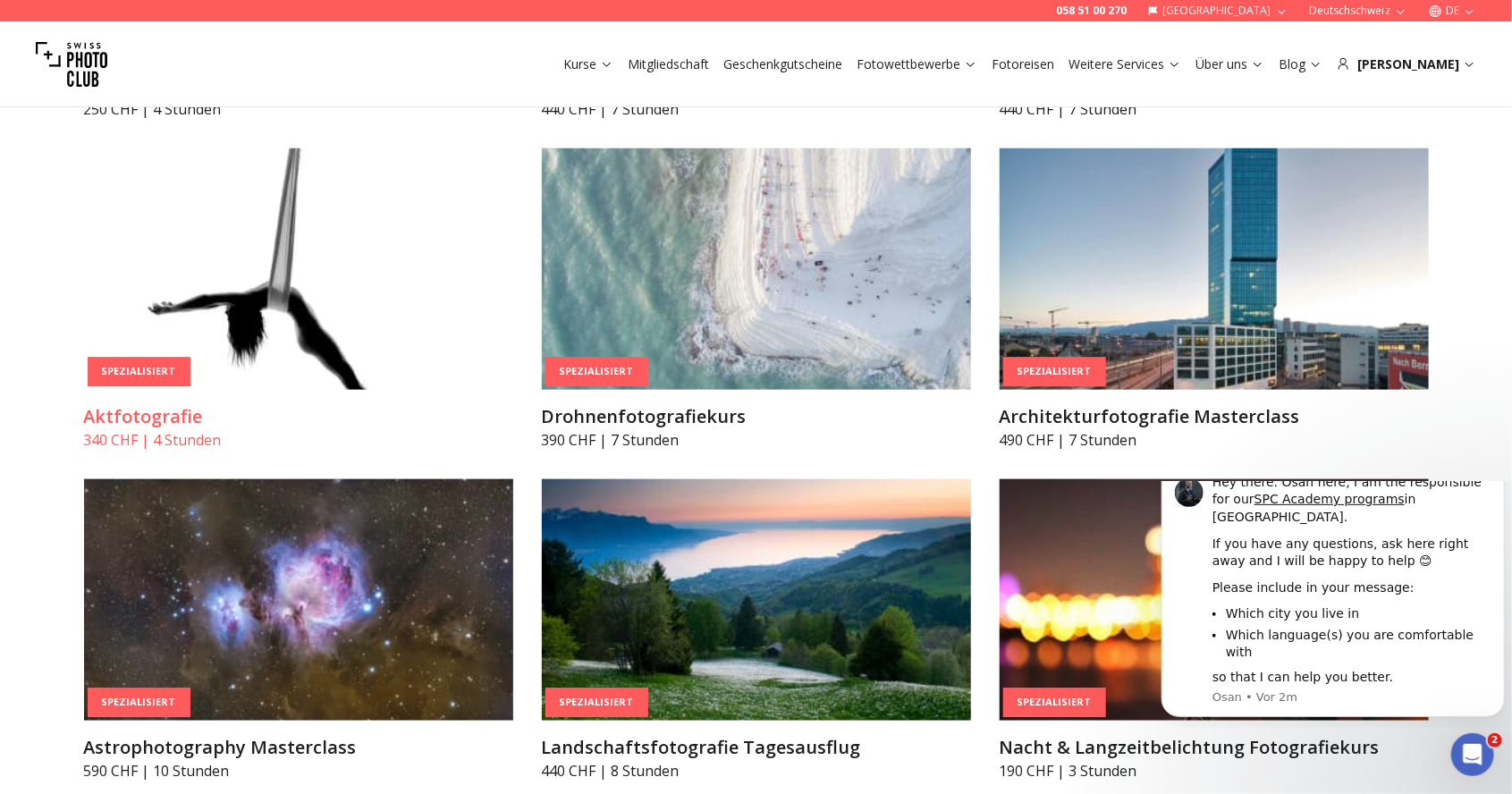
click at [142, 386] on img at bounding box center [298, 268] width 429 height 241
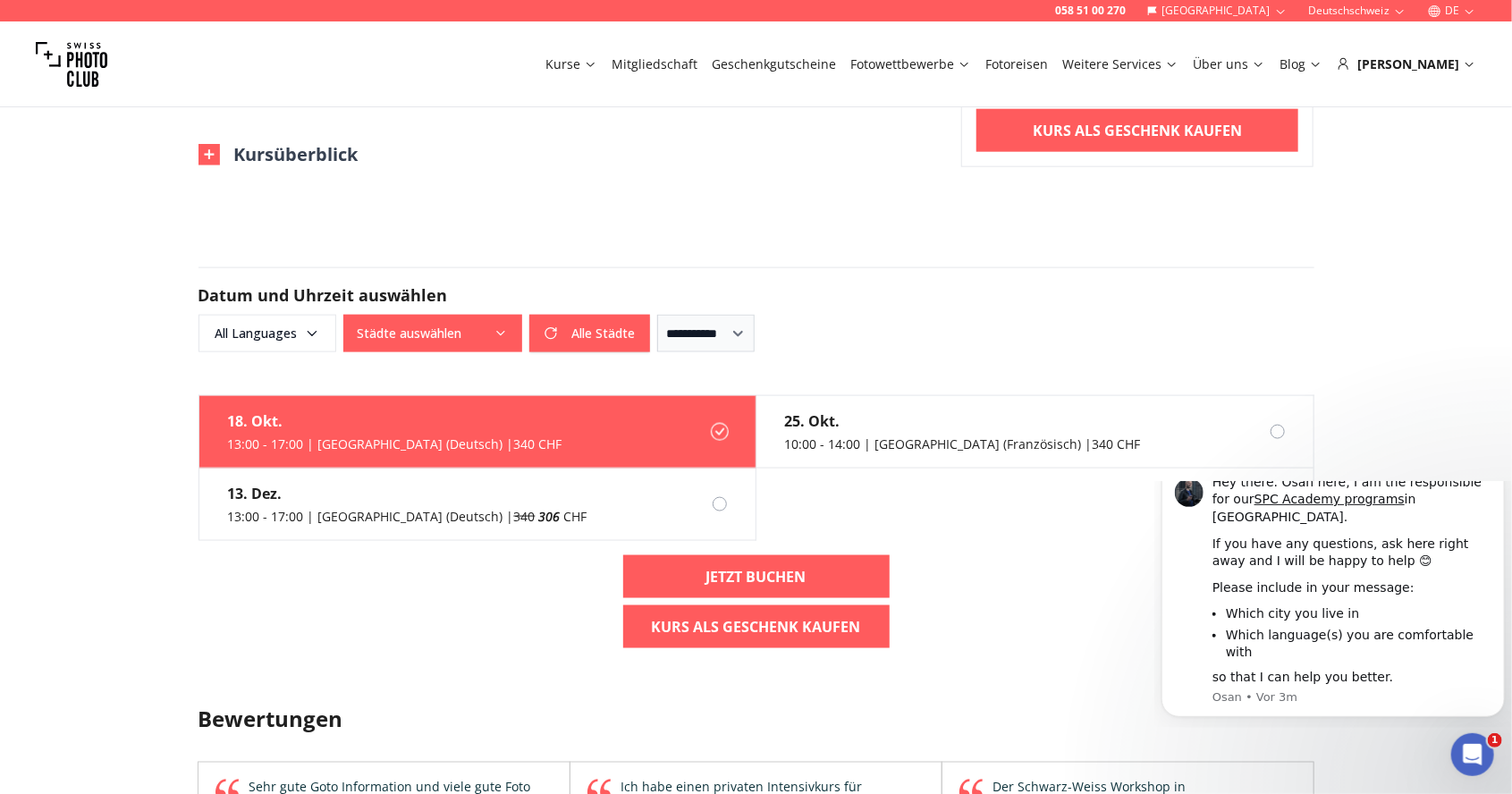
scroll to position [1058, 0]
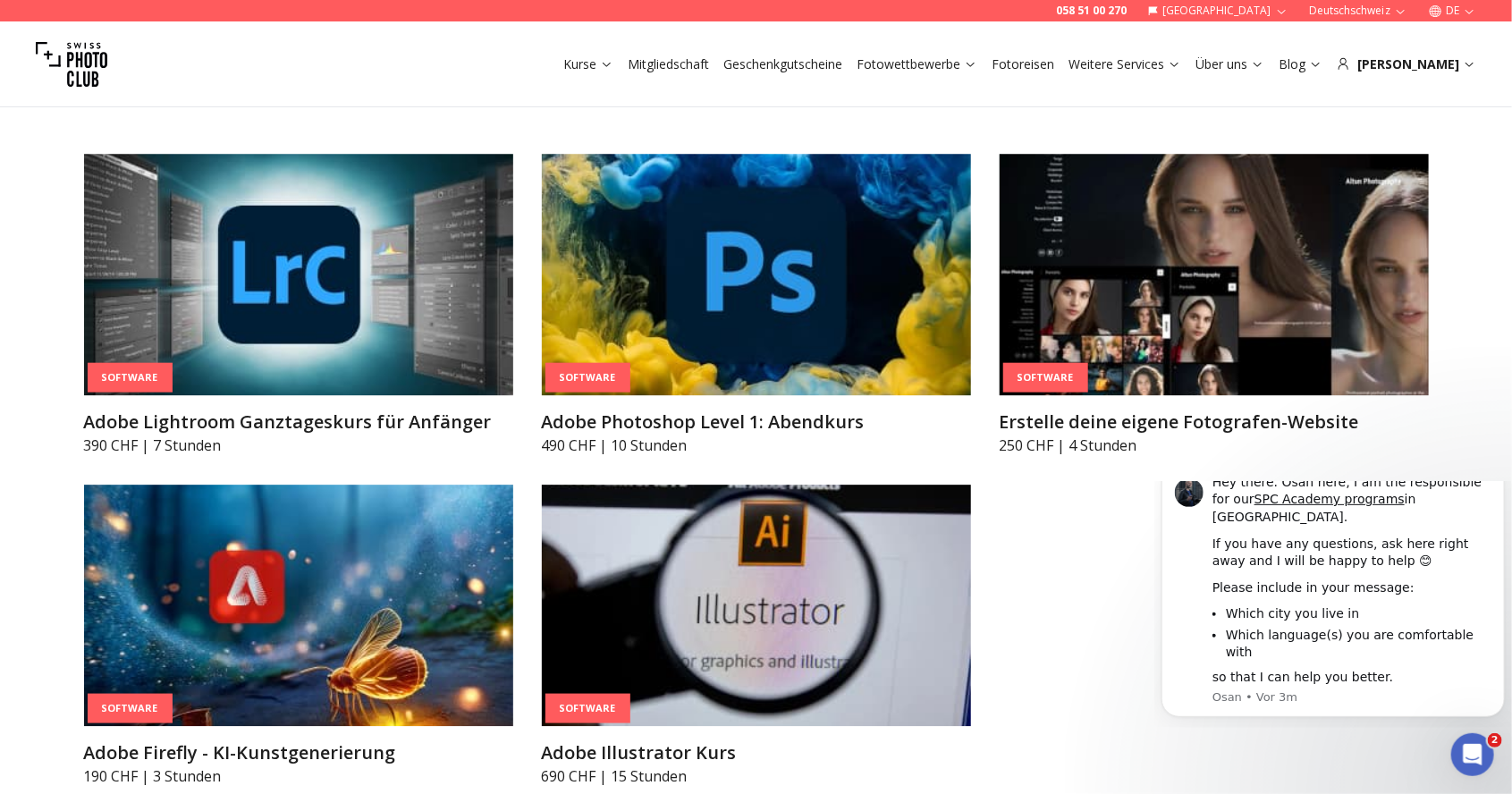
scroll to position [6082, 0]
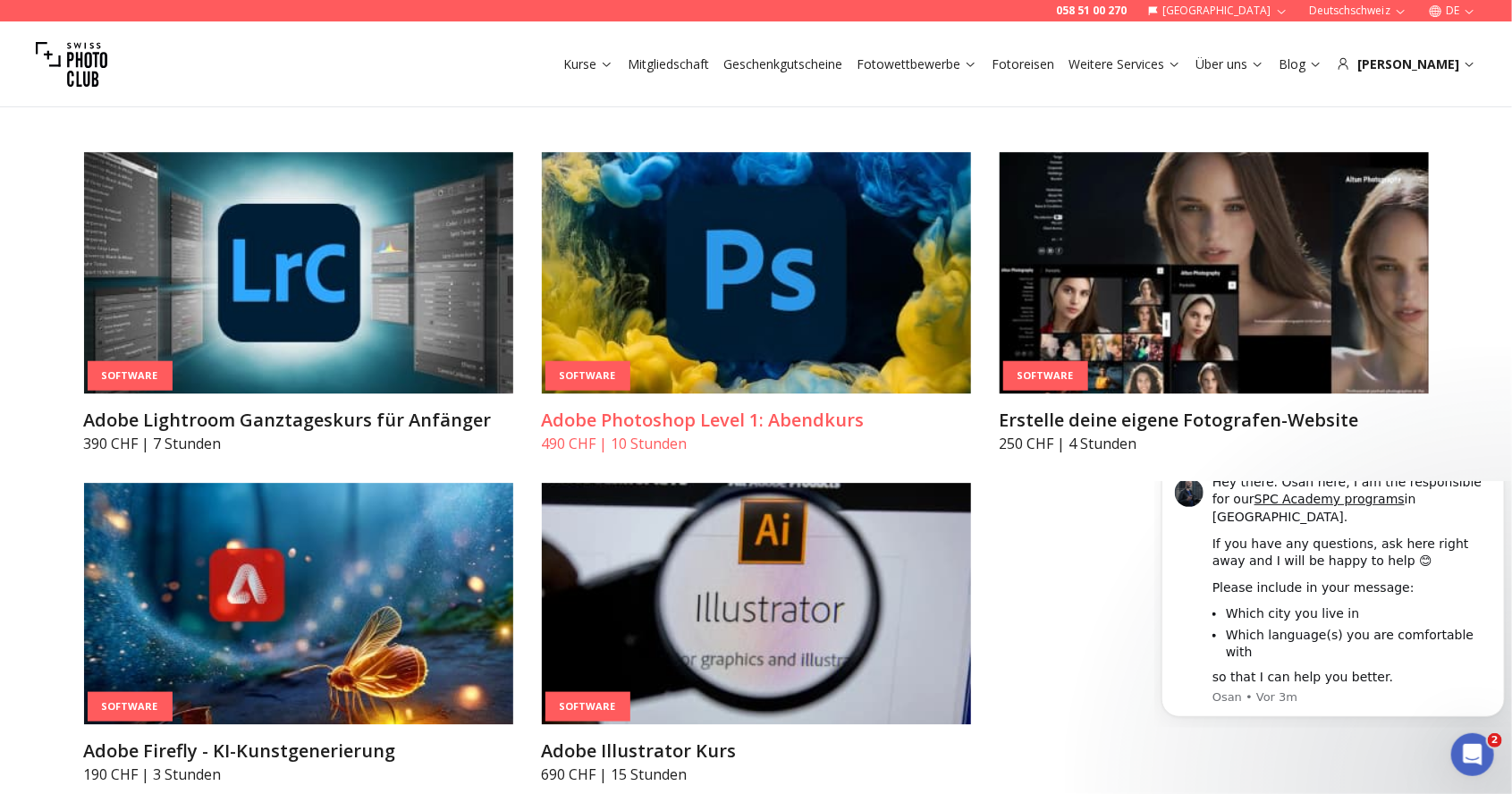
click at [795, 264] on img at bounding box center [756, 272] width 429 height 241
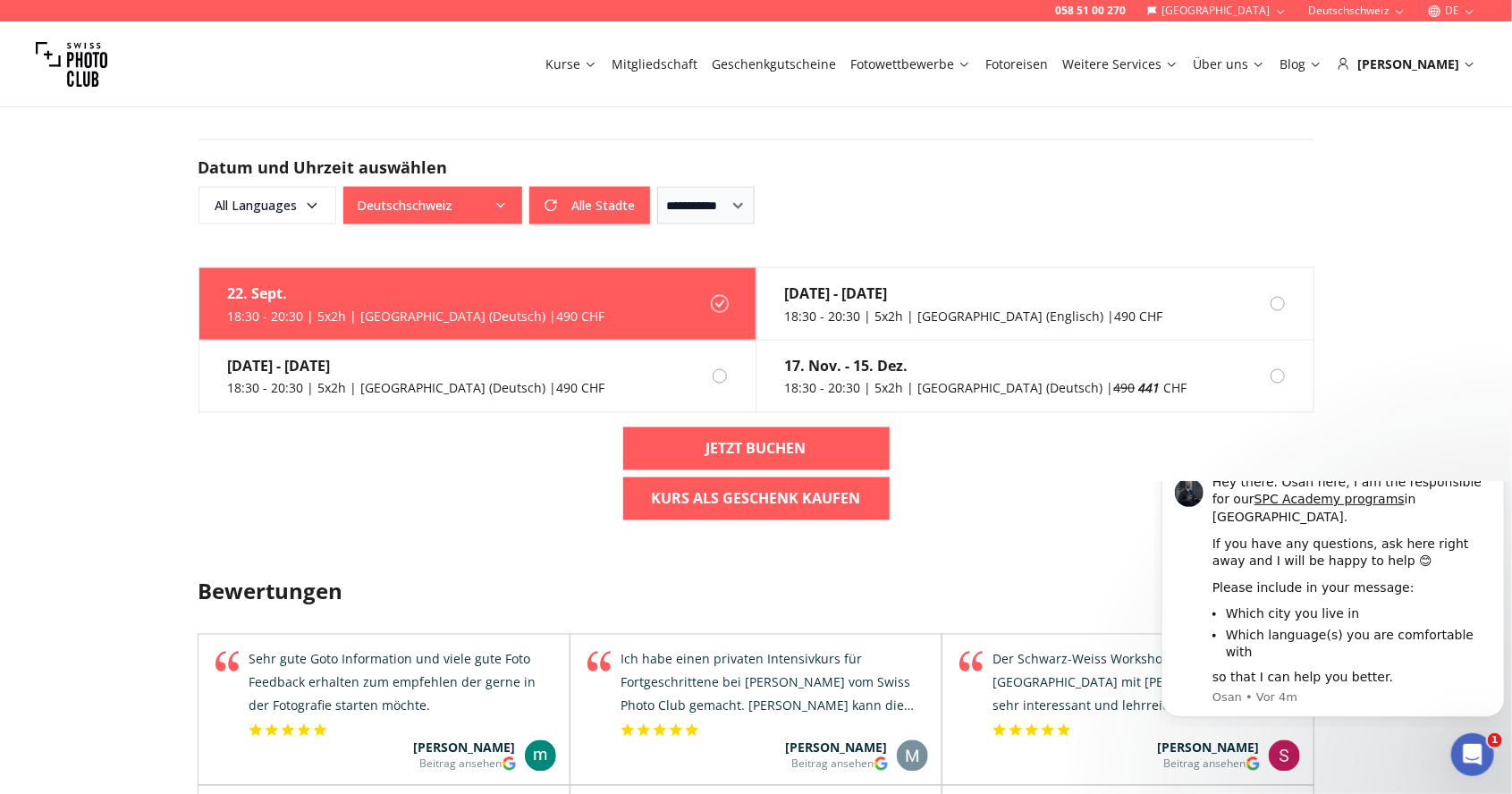
scroll to position [1347, 0]
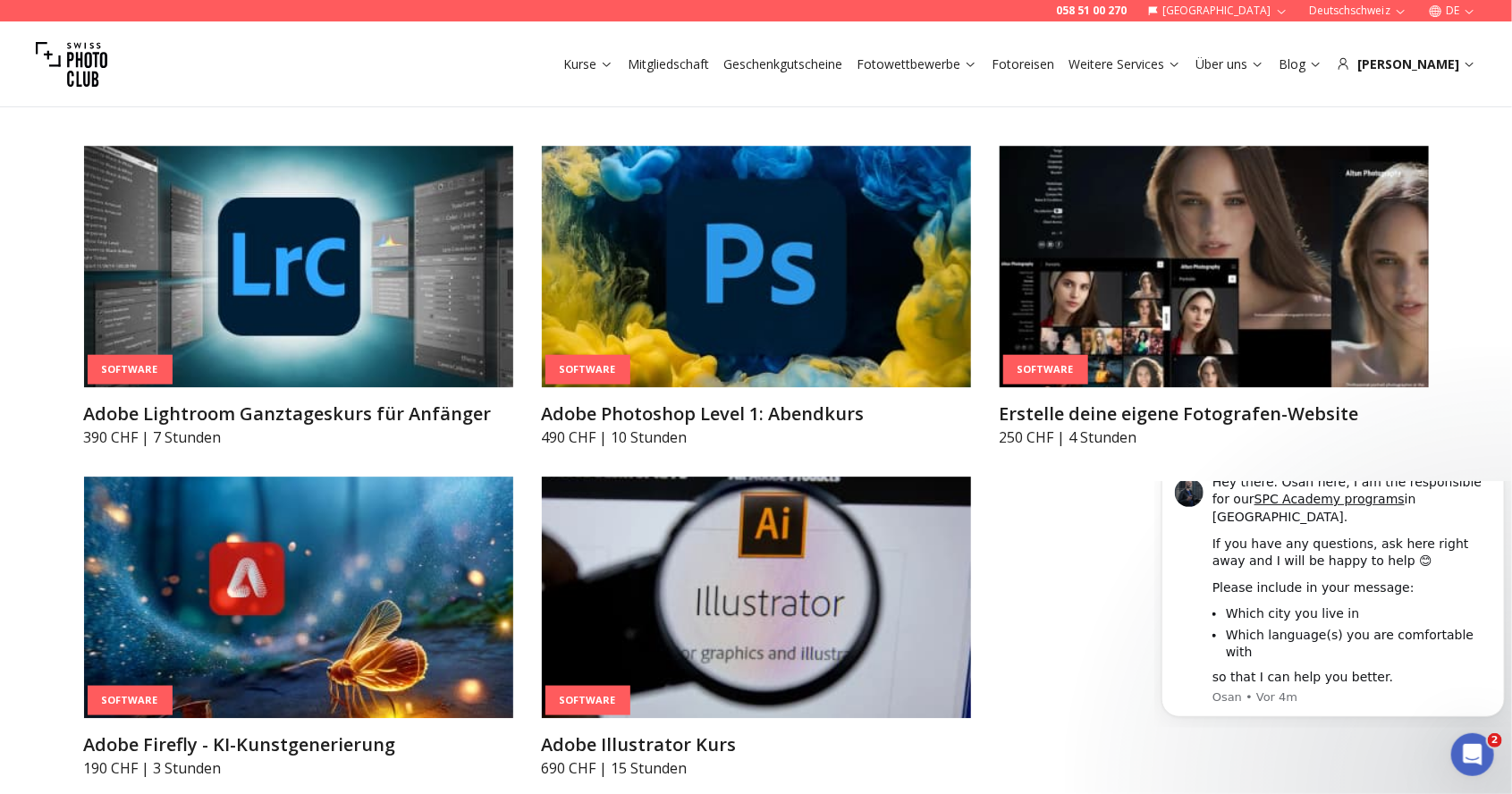
scroll to position [6091, 0]
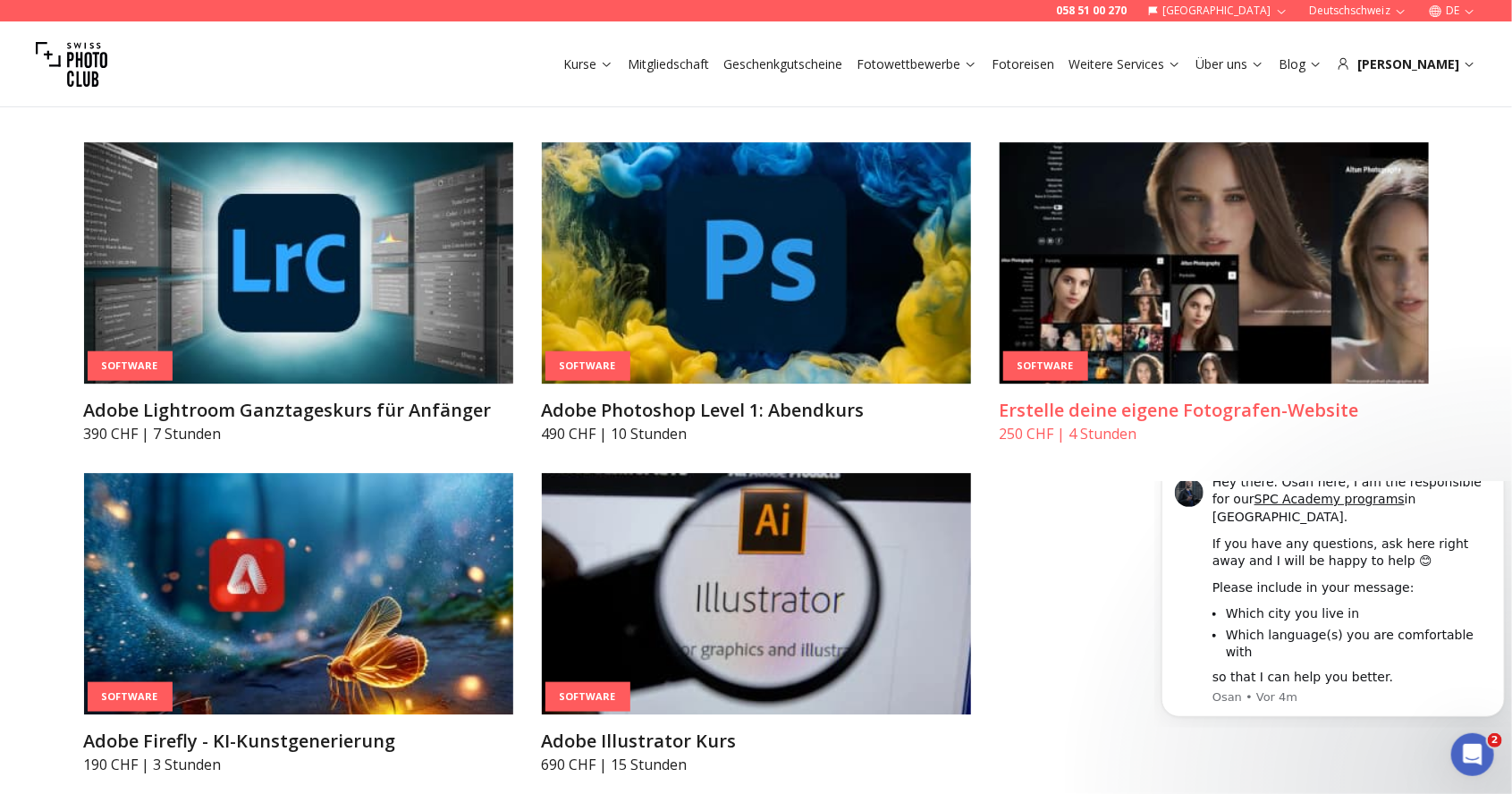
click at [1207, 304] on img at bounding box center [1214, 262] width 429 height 241
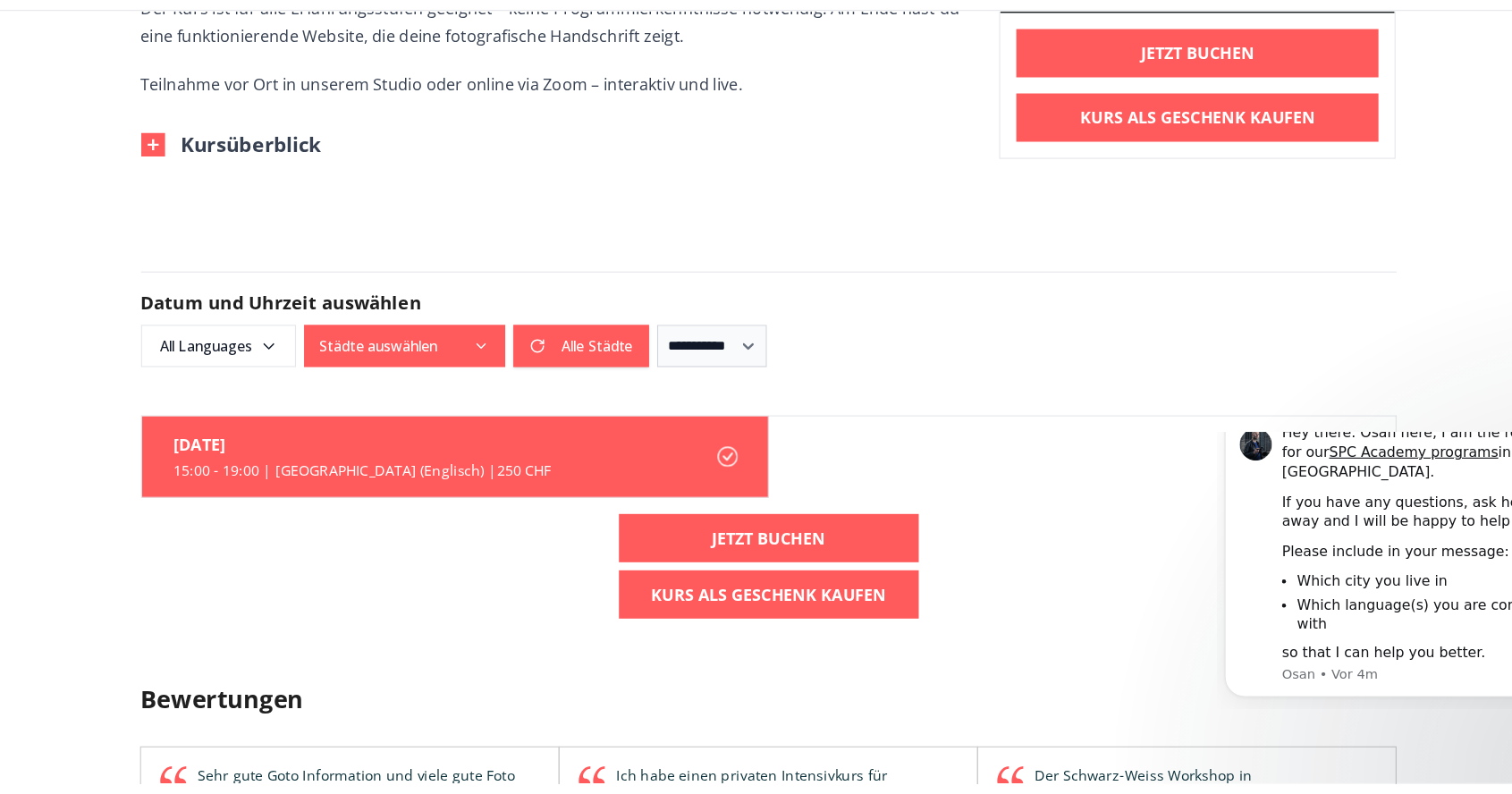
scroll to position [961, 0]
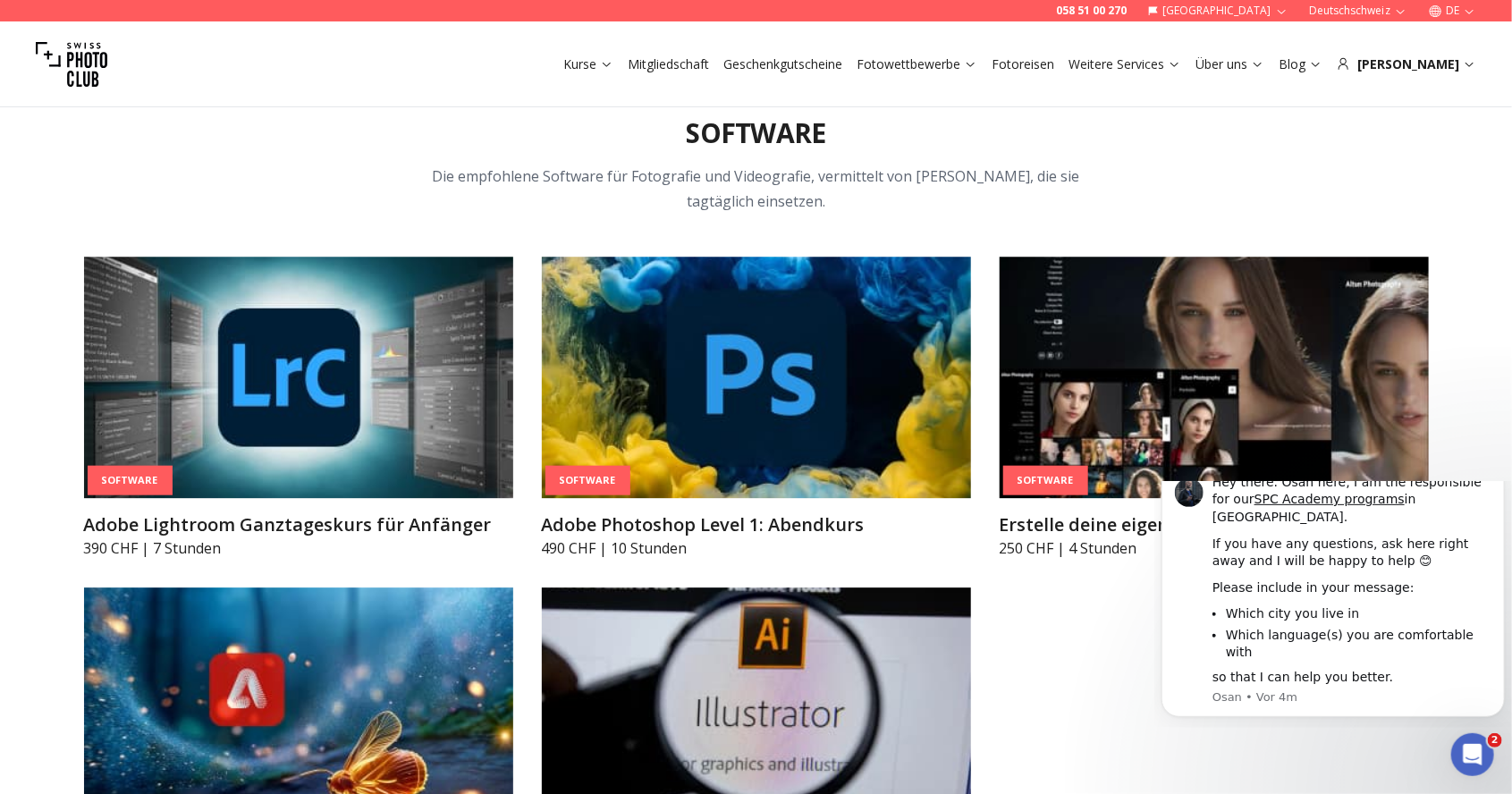
scroll to position [5973, 0]
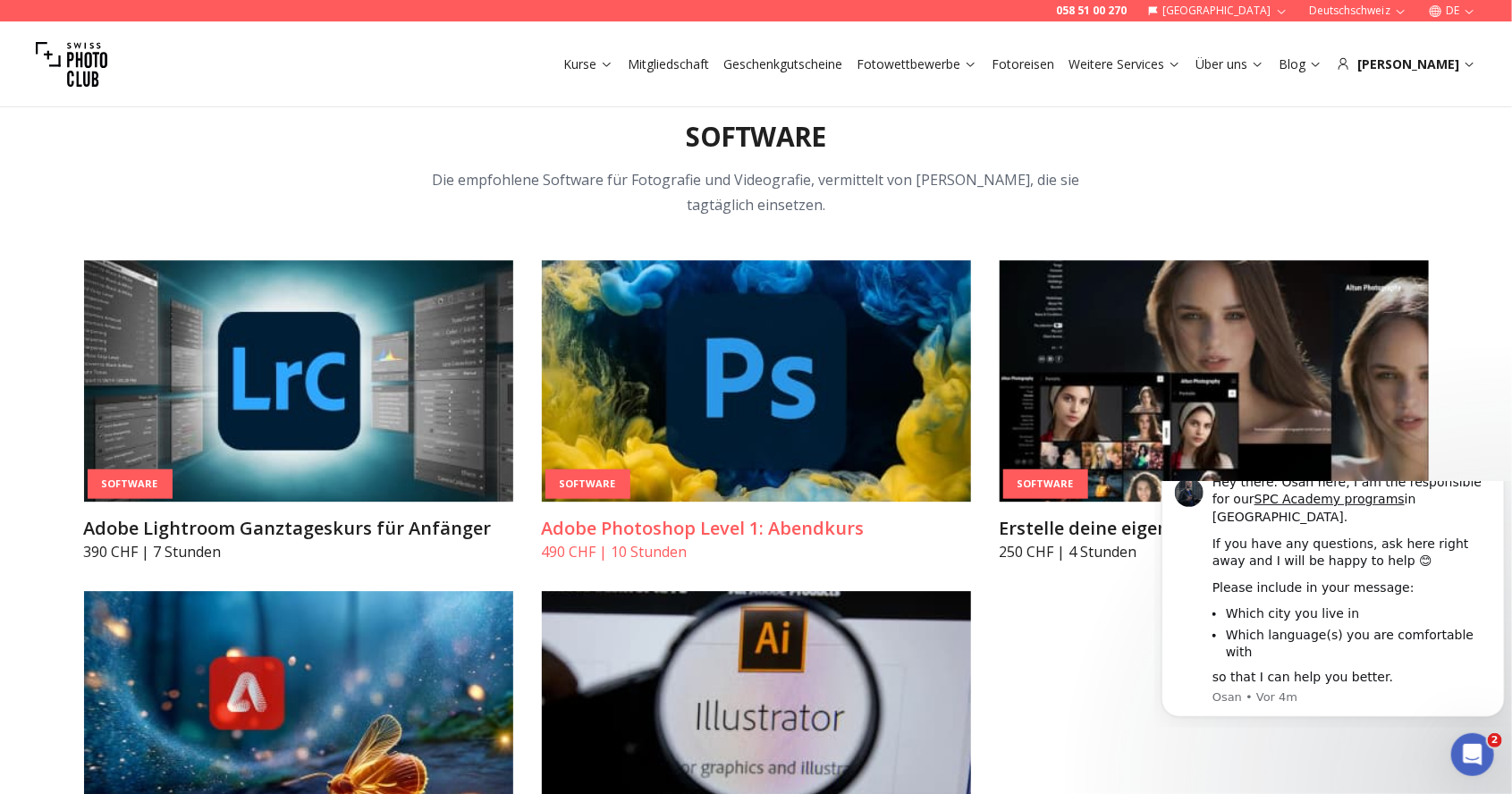
click at [763, 369] on img at bounding box center [756, 381] width 429 height 241
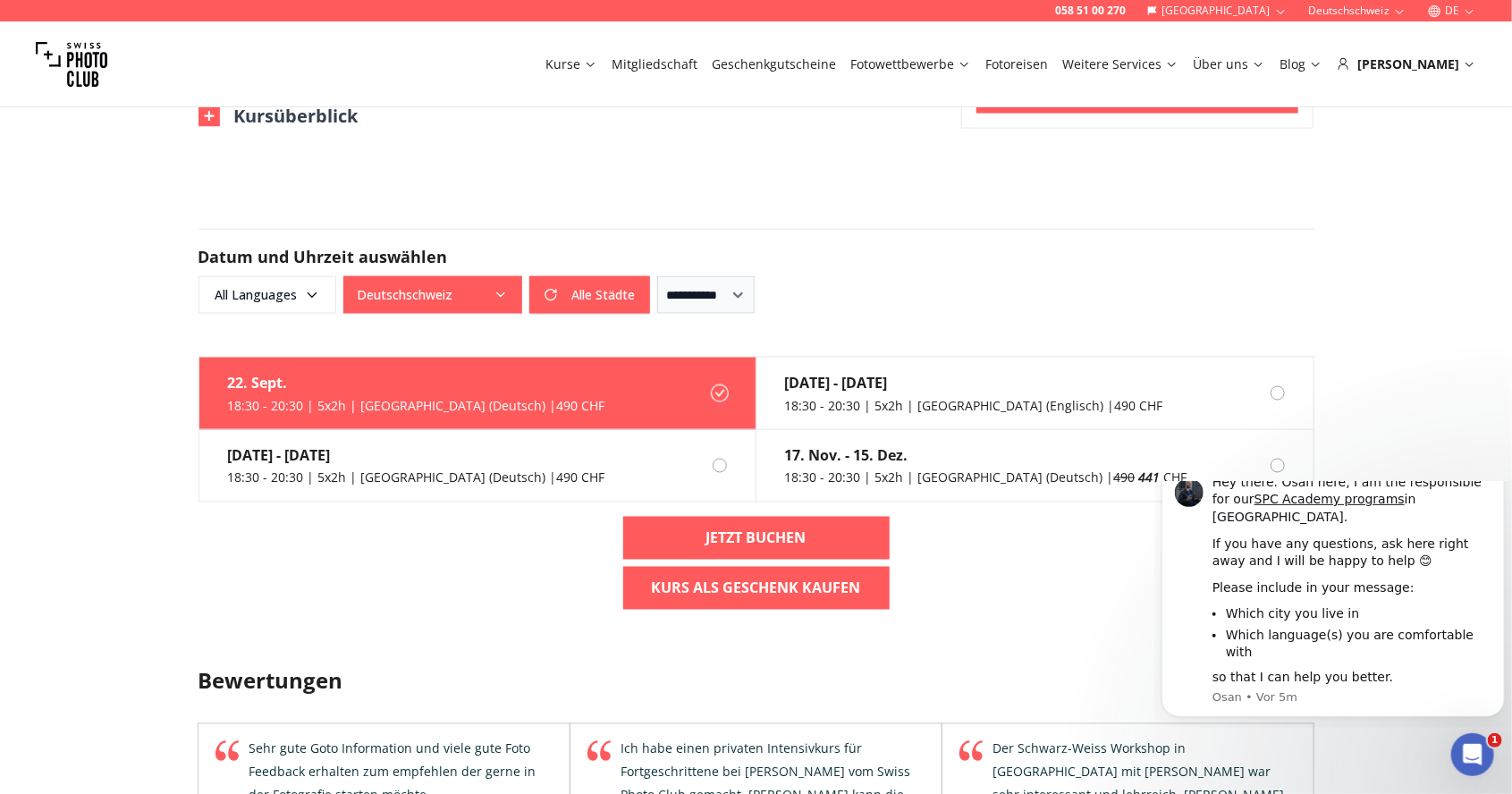
scroll to position [1292, 0]
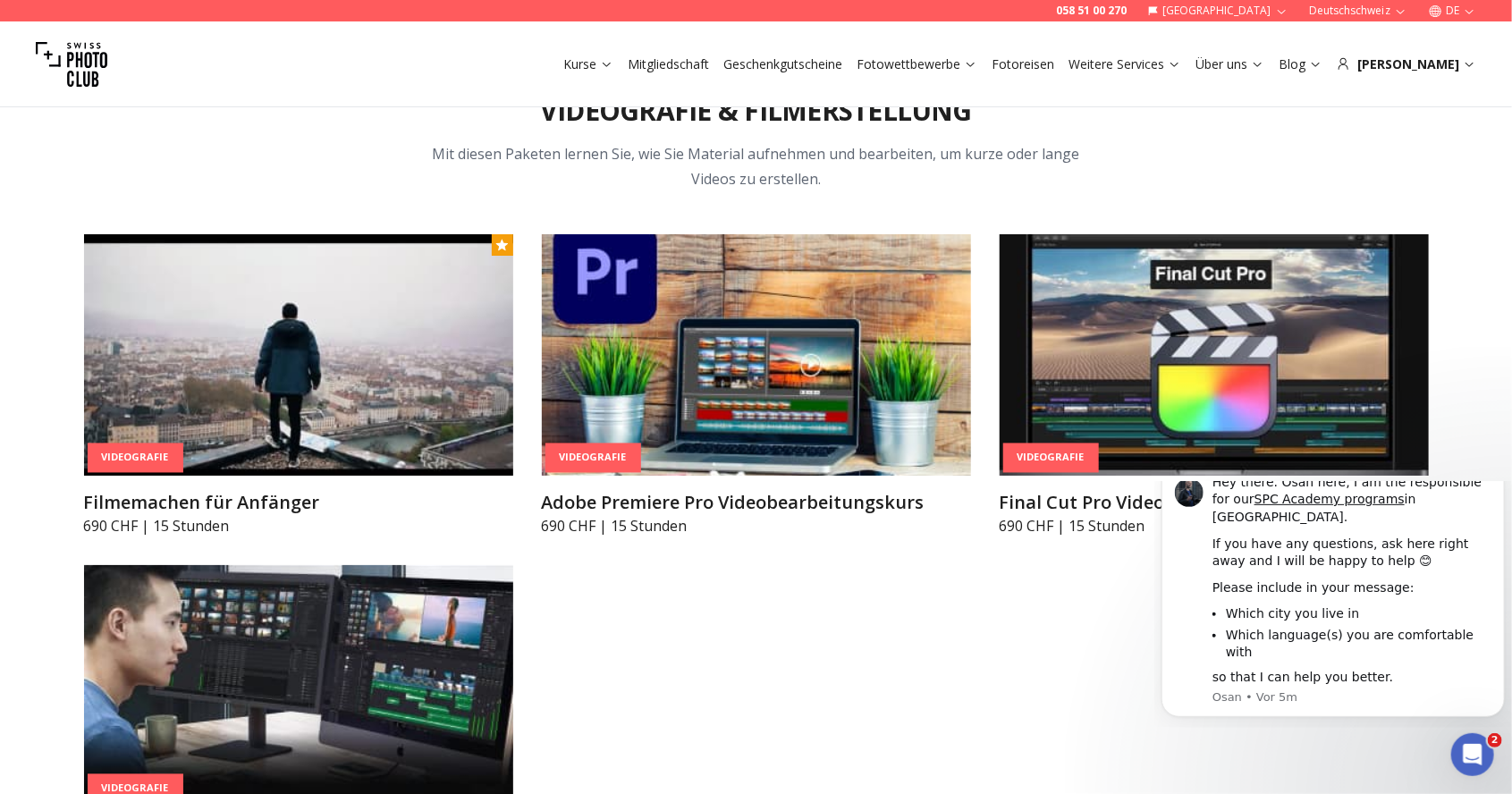
scroll to position [6816, 0]
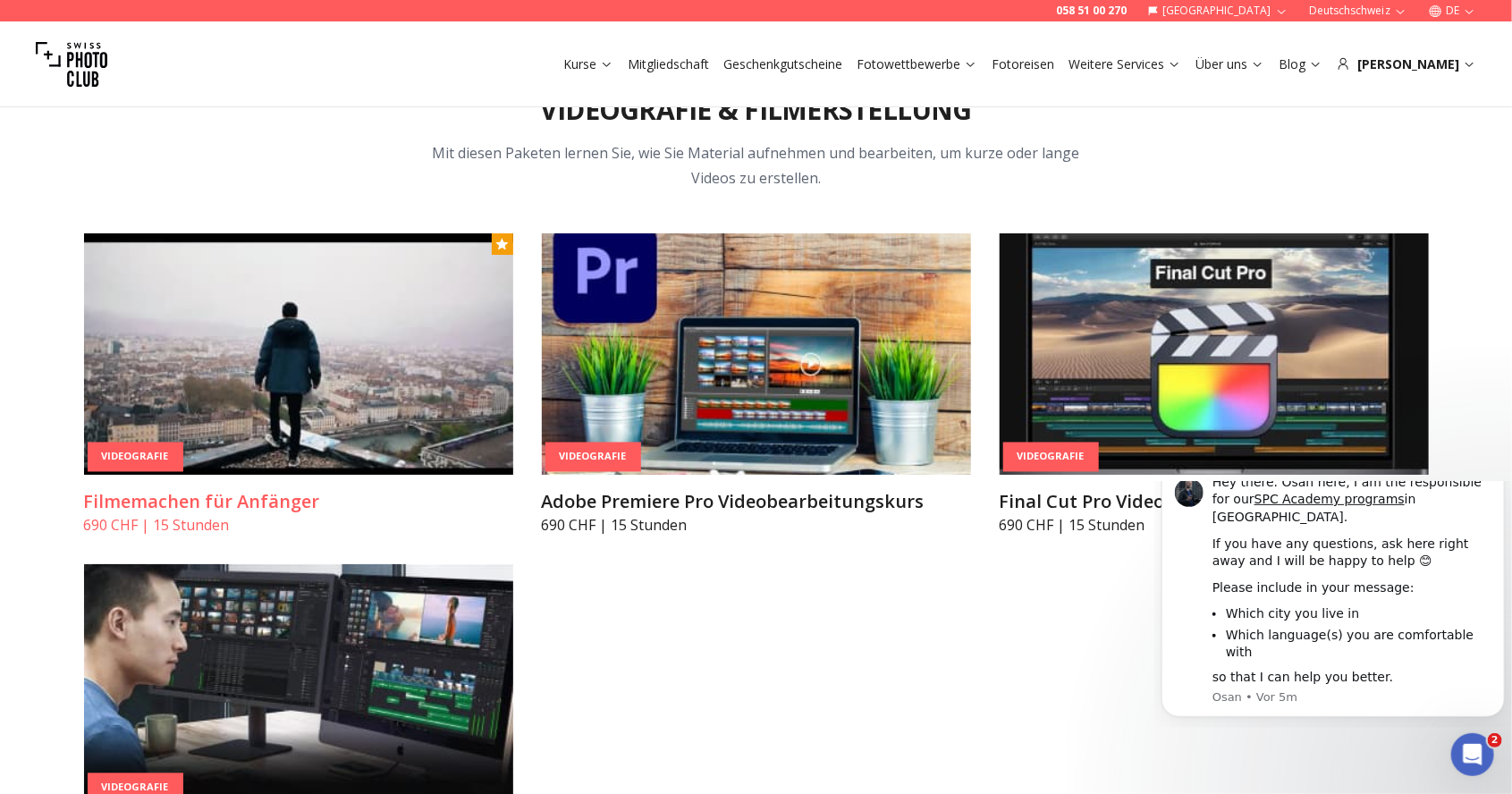
click at [206, 394] on img at bounding box center [298, 354] width 429 height 241
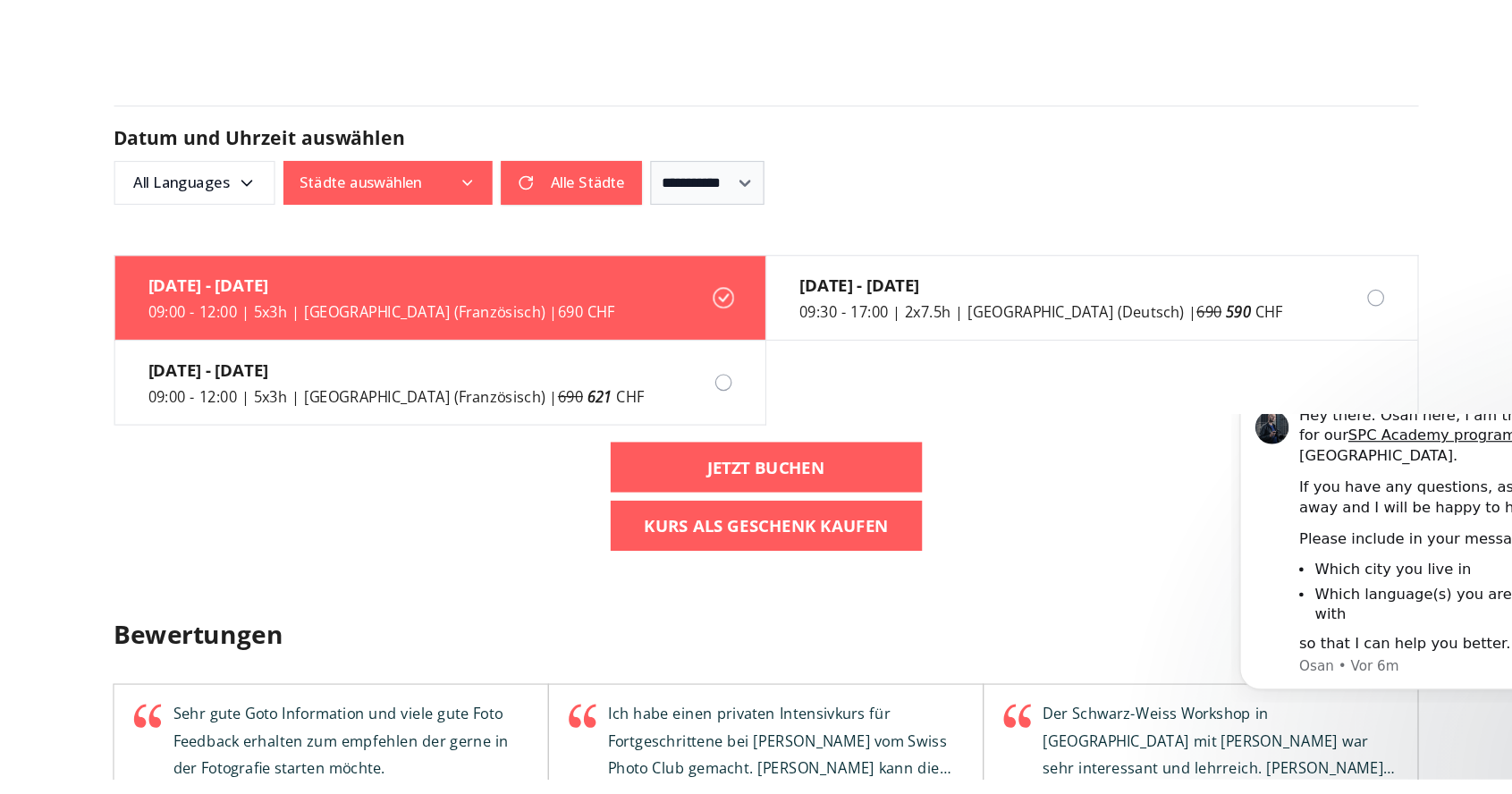
scroll to position [1062, 0]
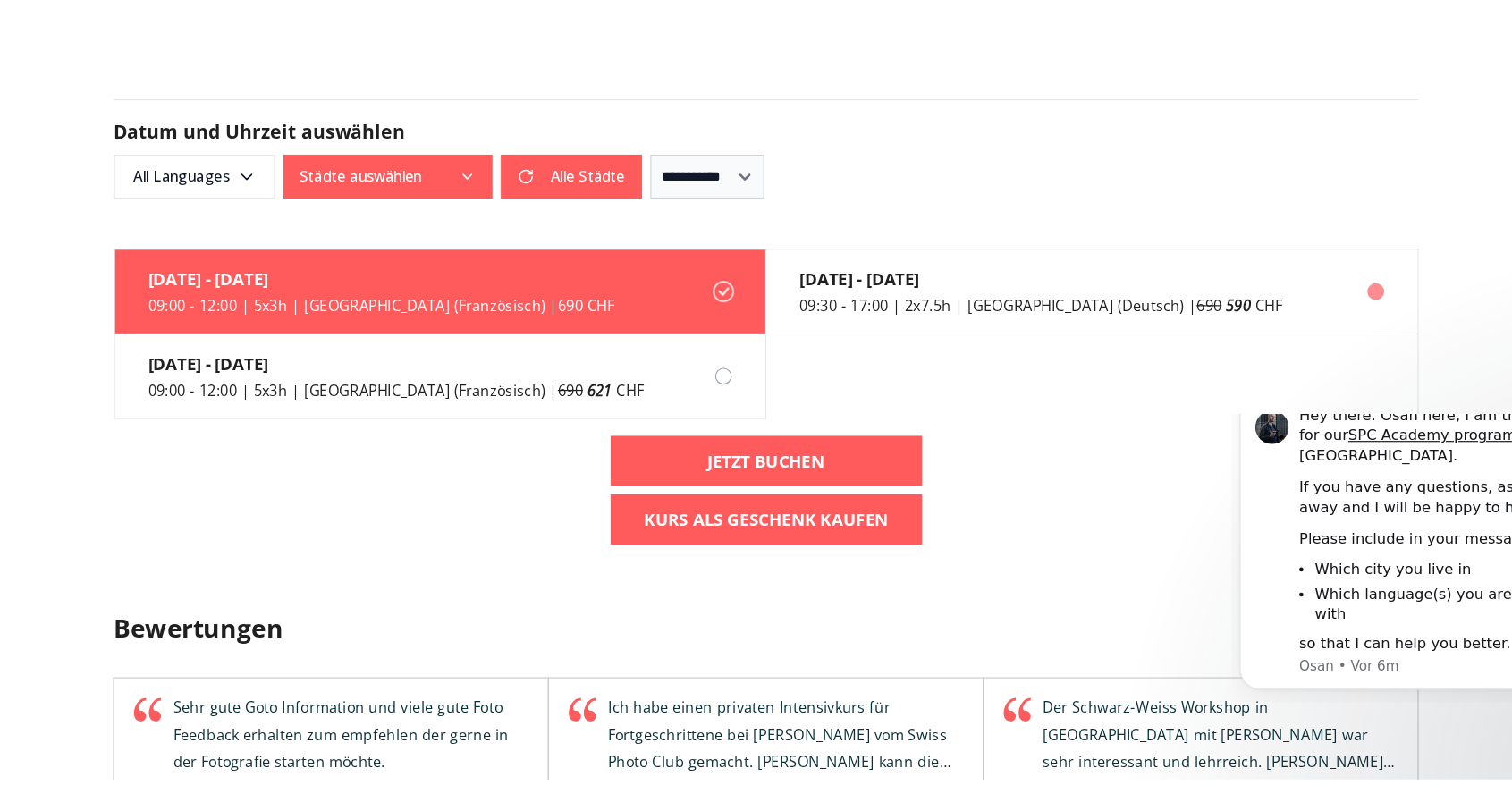
click at [1149, 376] on label "[DATE] 09:30 - 17:00 | 2x7.5h | [GEOGRAPHIC_DATA] (Deutsch) | 690 590 CHF" at bounding box center [1035, 377] width 557 height 73
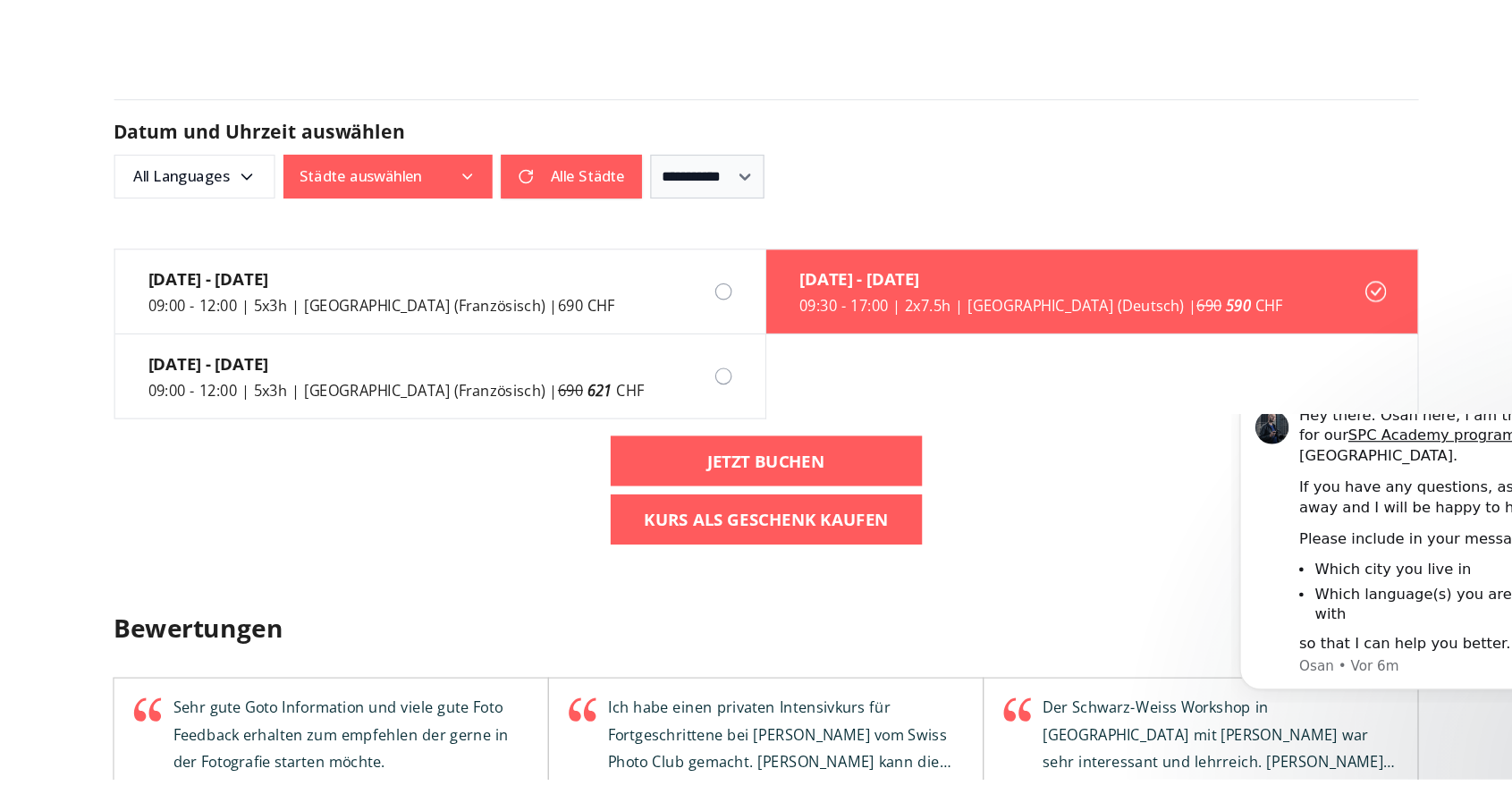
click at [1235, 371] on label "[DATE] 09:30 - 17:00 | 2x7.5h | [GEOGRAPHIC_DATA] (Deutsch) | 690 590 CHF" at bounding box center [1035, 377] width 557 height 73
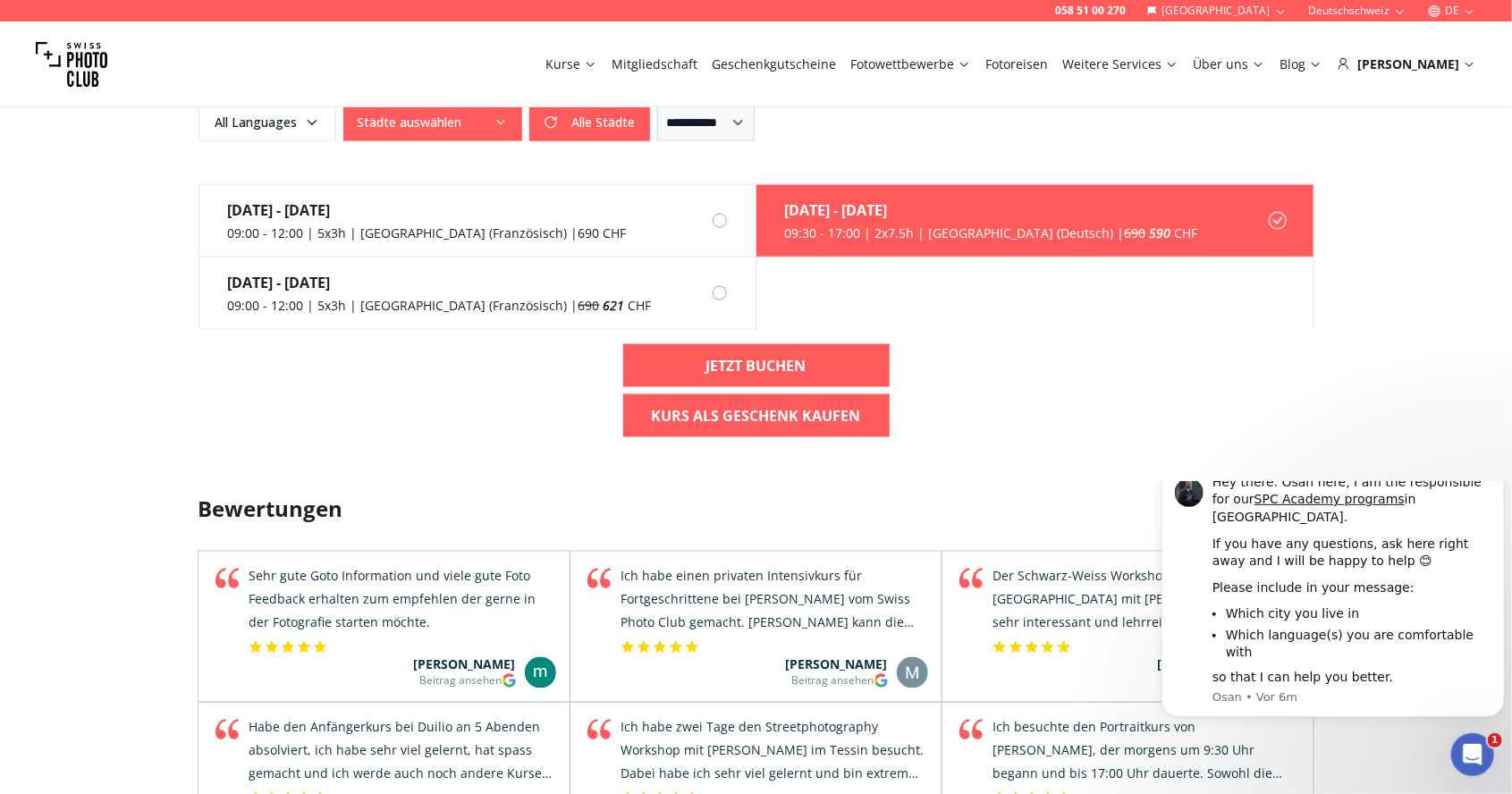
scroll to position [1275, 0]
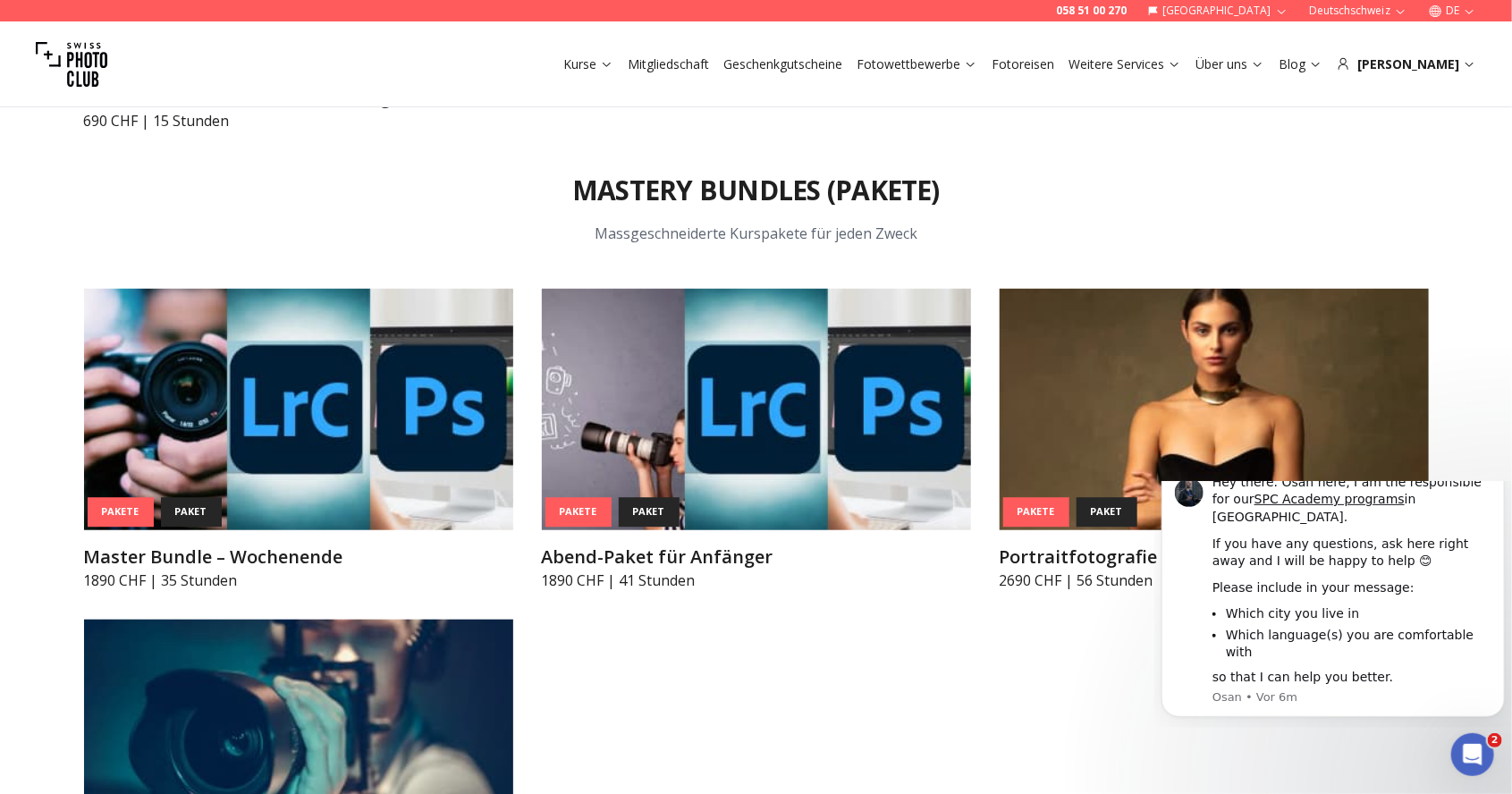
scroll to position [7548, 0]
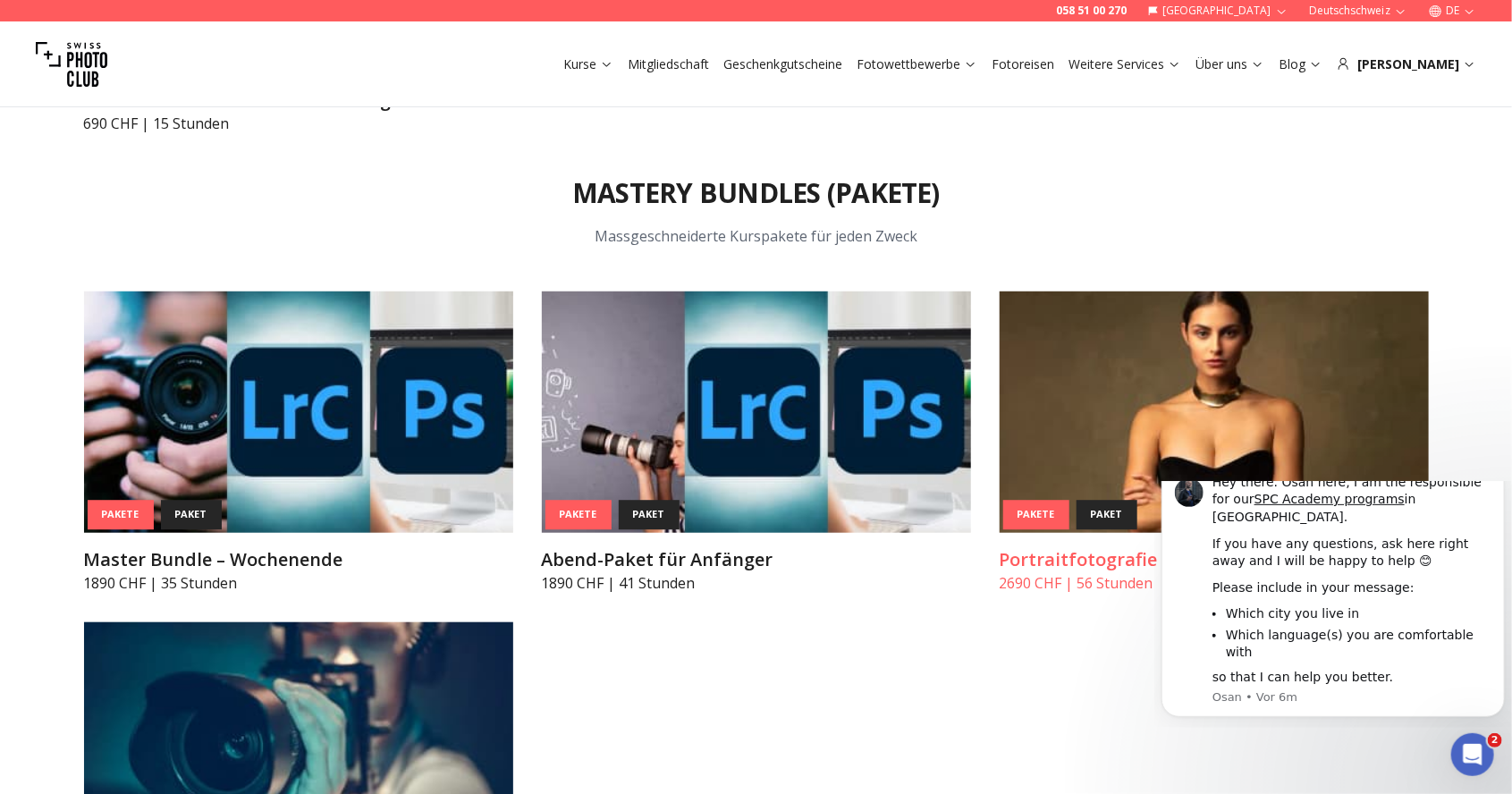
click at [1249, 481] on img at bounding box center [1214, 411] width 429 height 241
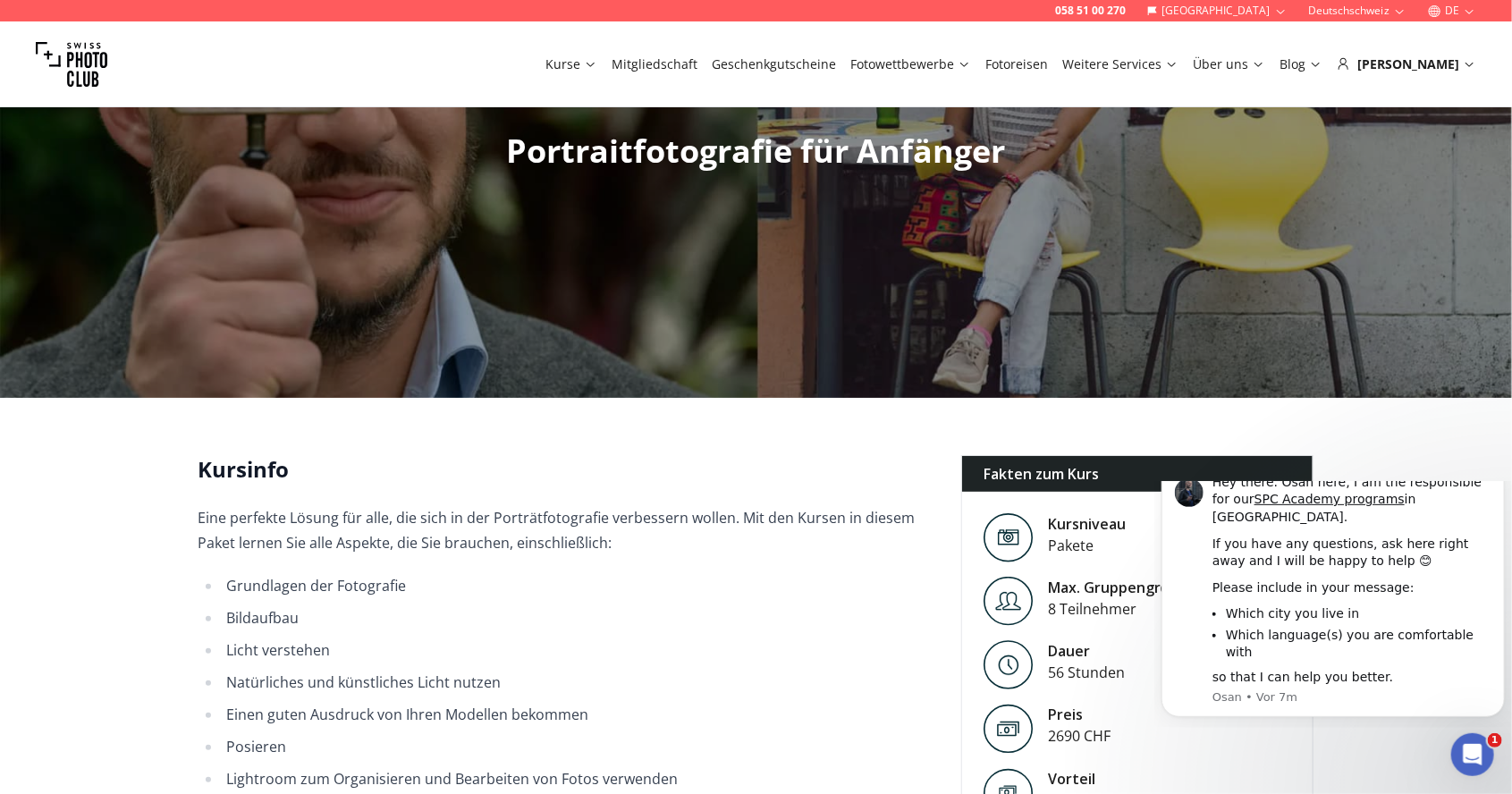
scroll to position [187, 0]
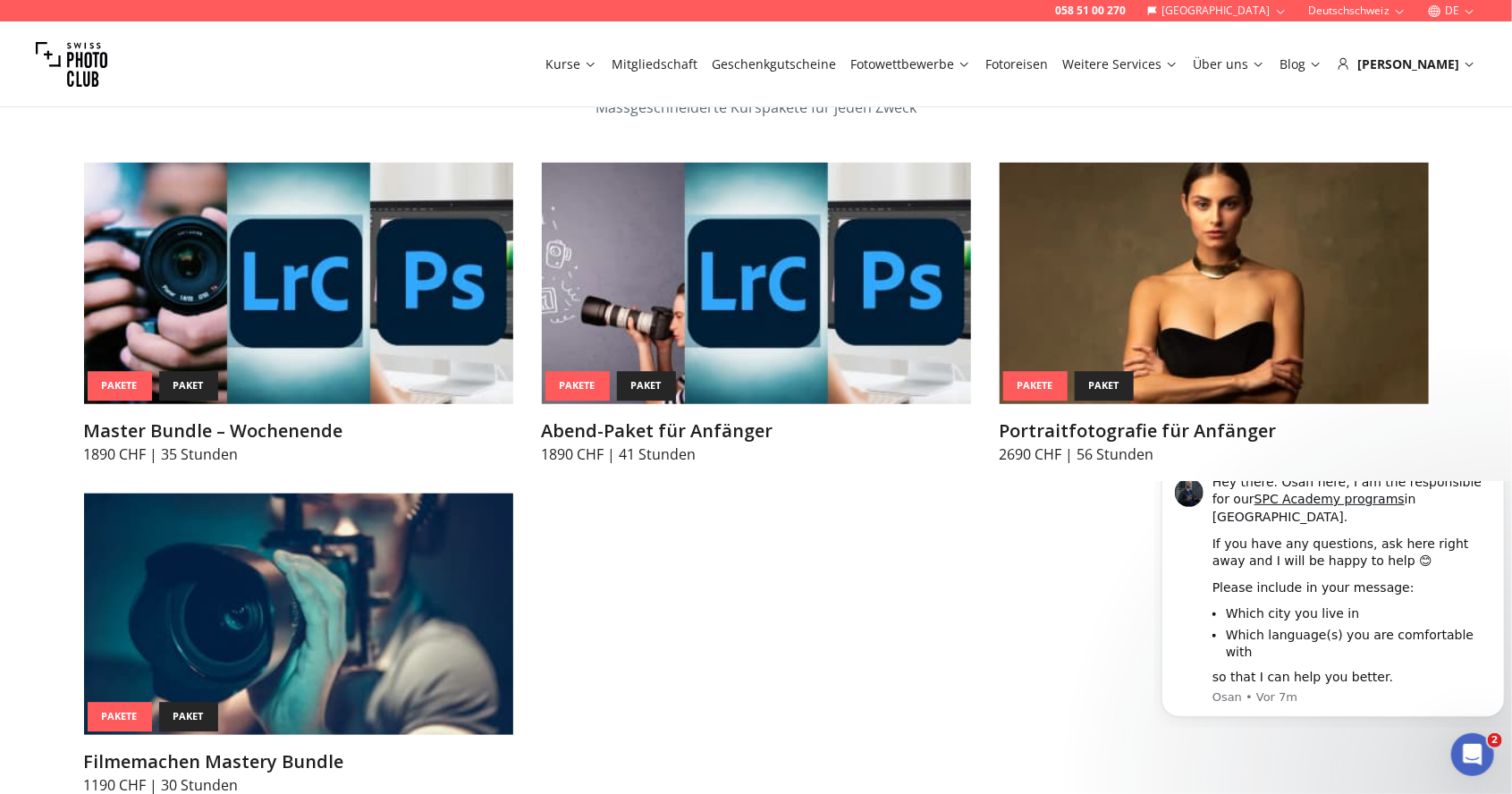
scroll to position [7672, 0]
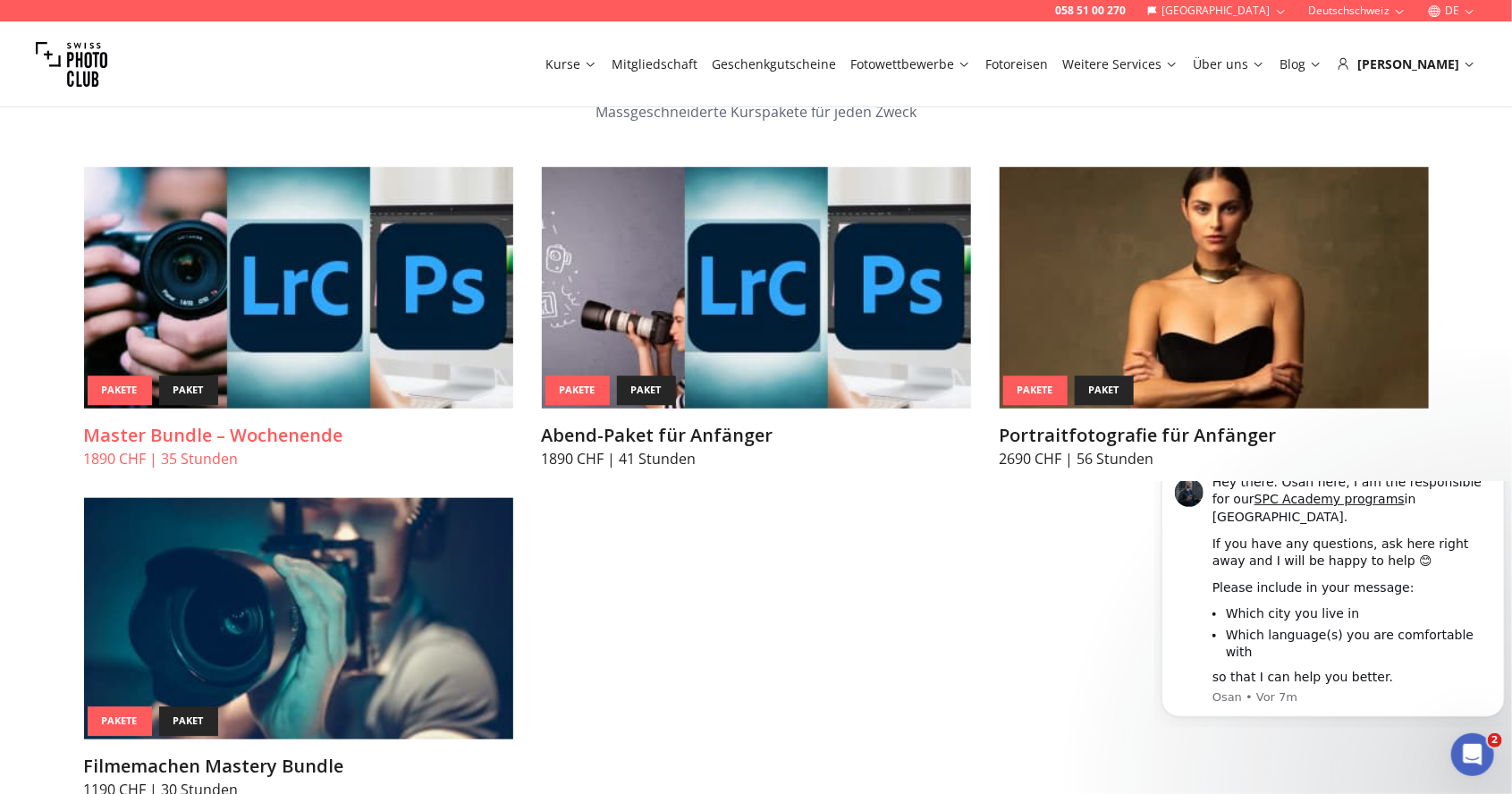
click at [173, 276] on img at bounding box center [298, 288] width 429 height 241
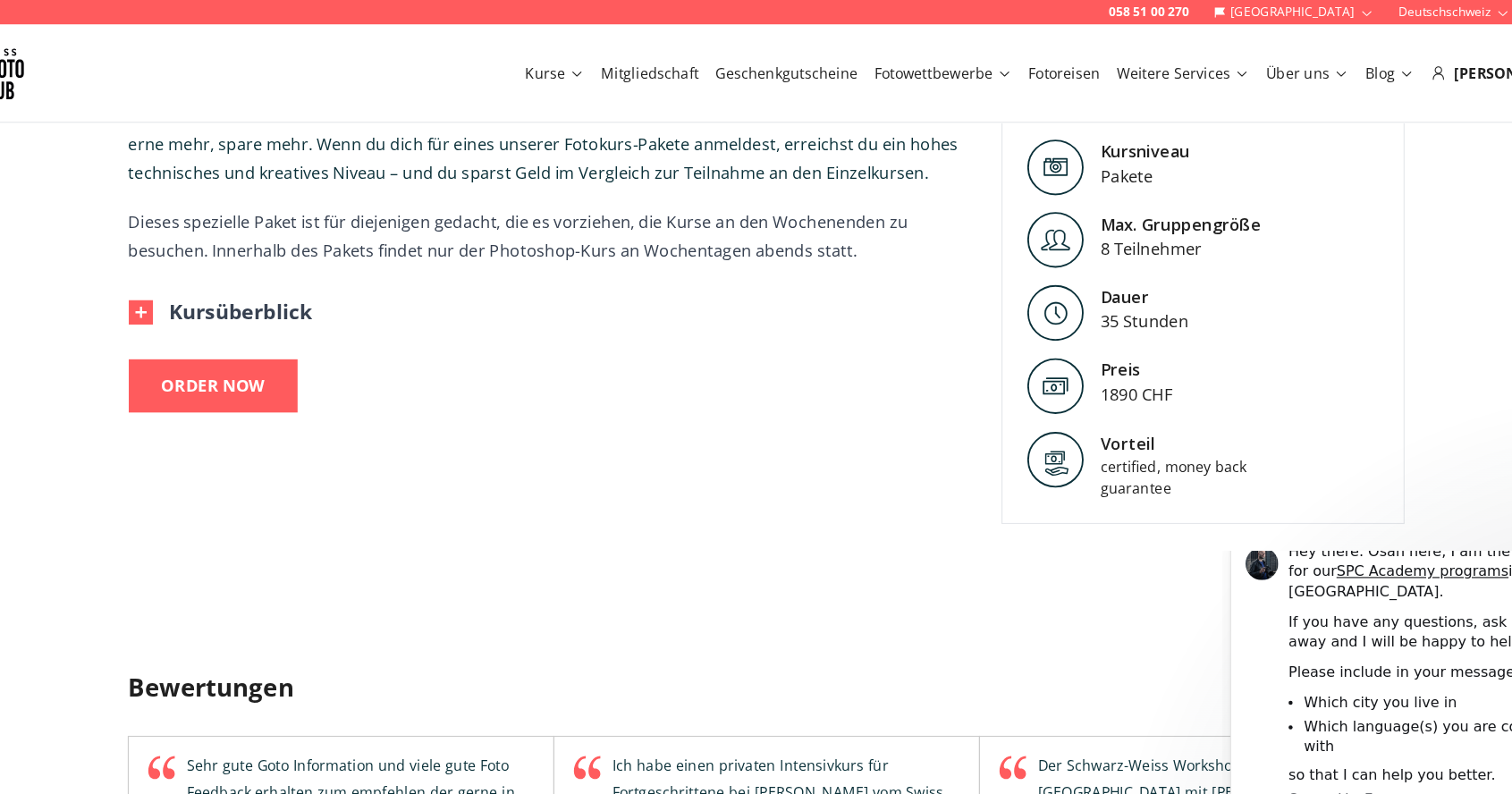
scroll to position [601, 0]
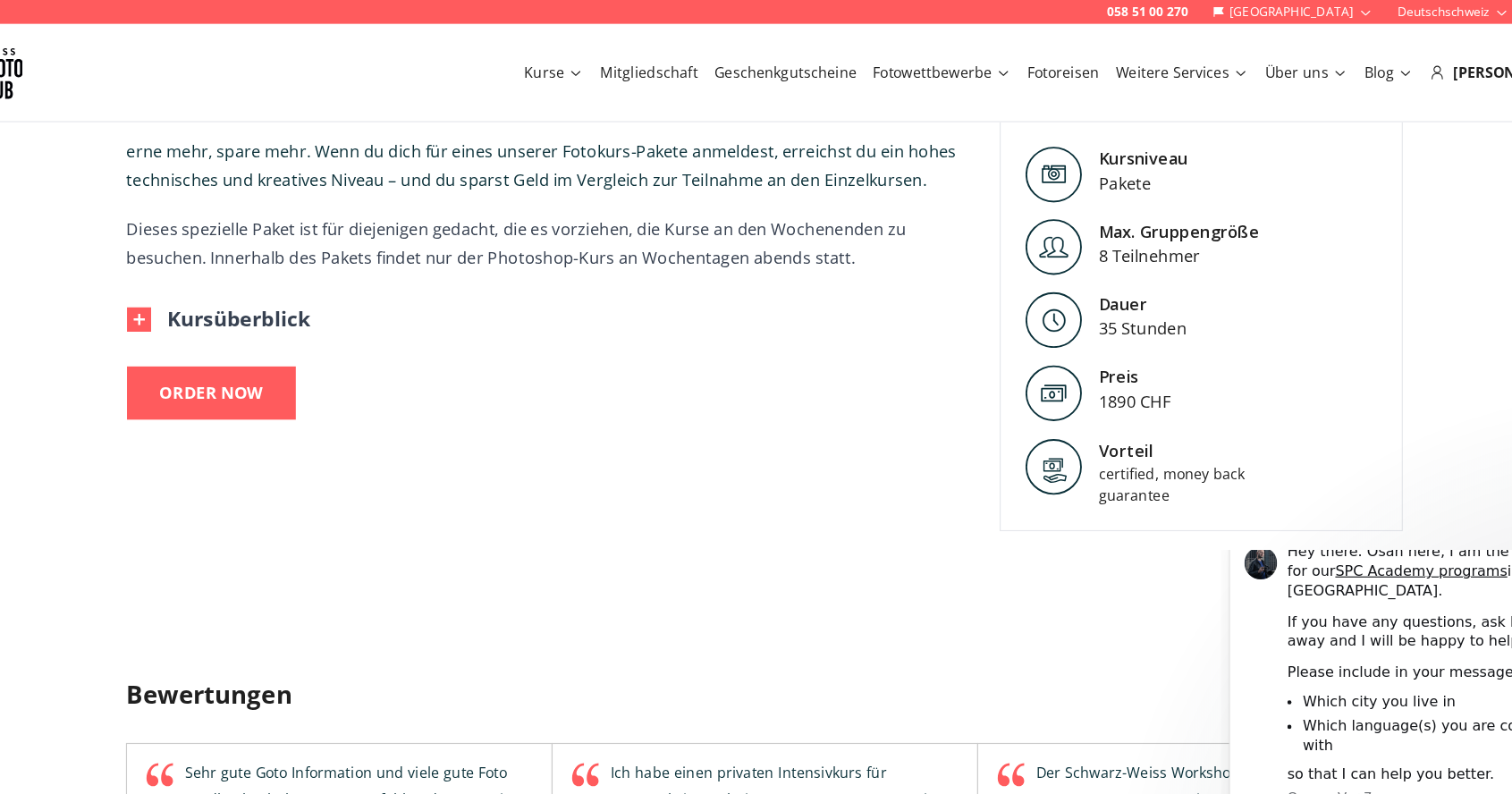
click at [209, 283] on img at bounding box center [209, 279] width 21 height 21
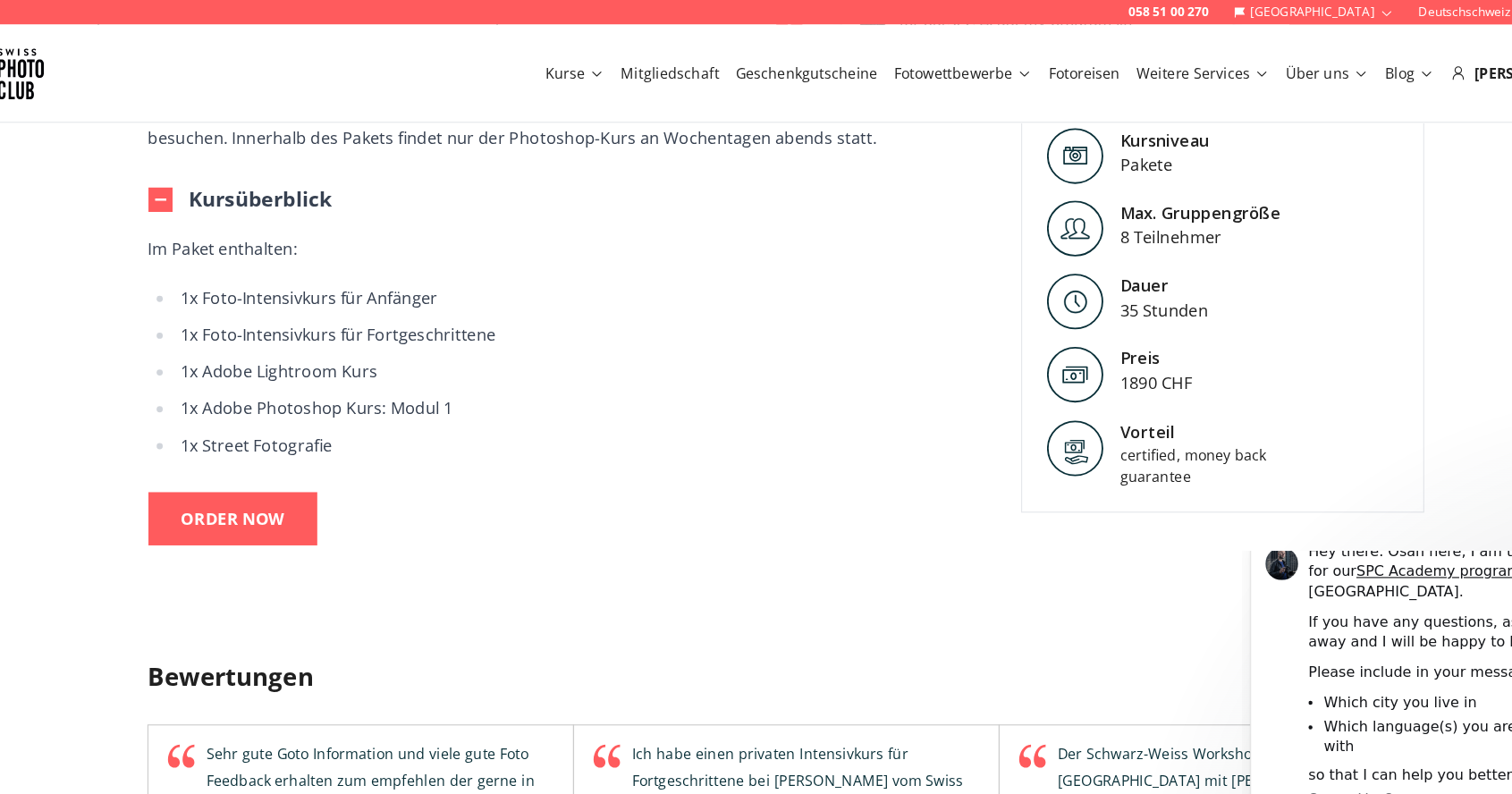
scroll to position [705, 0]
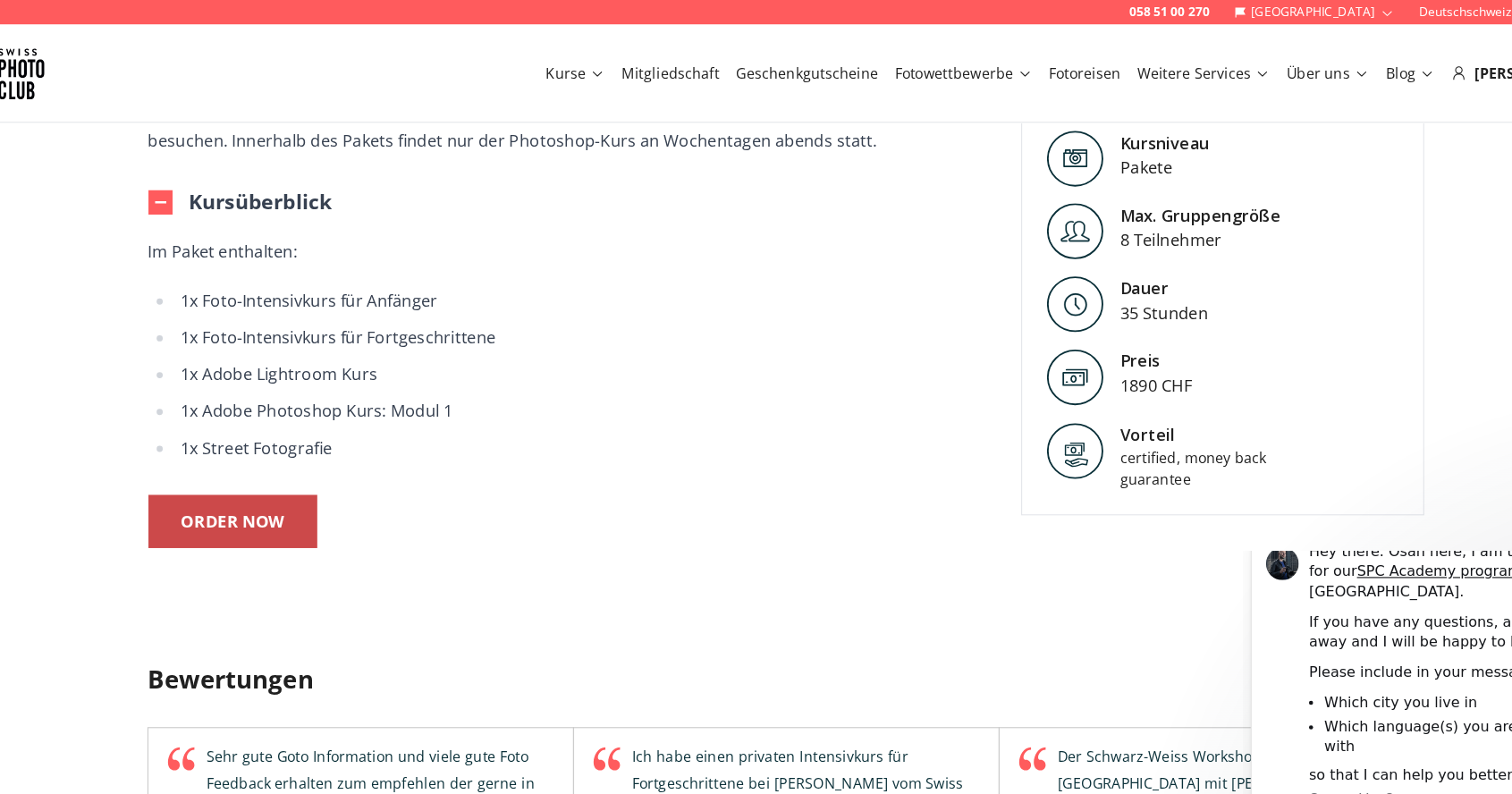
click at [245, 451] on div "ORDER NOW" at bounding box center [272, 455] width 90 height 25
